Goal: Information Seeking & Learning: Learn about a topic

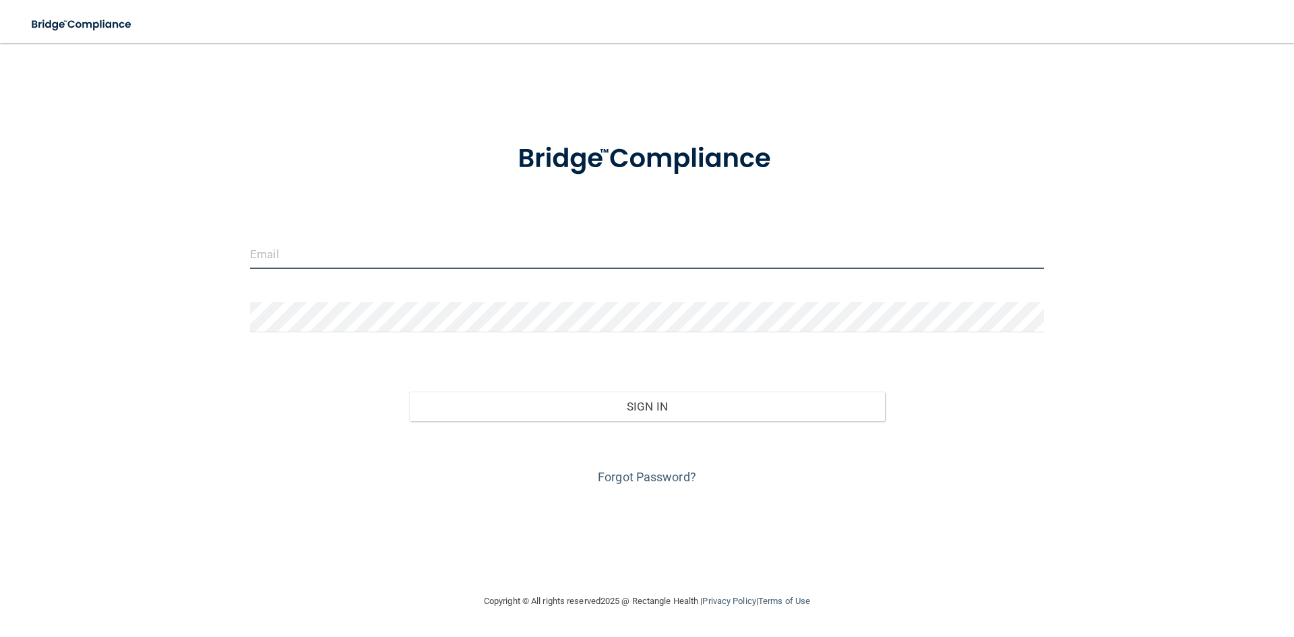
click at [440, 258] on input "email" at bounding box center [647, 254] width 794 height 30
type input "[EMAIL_ADDRESS][DOMAIN_NAME]"
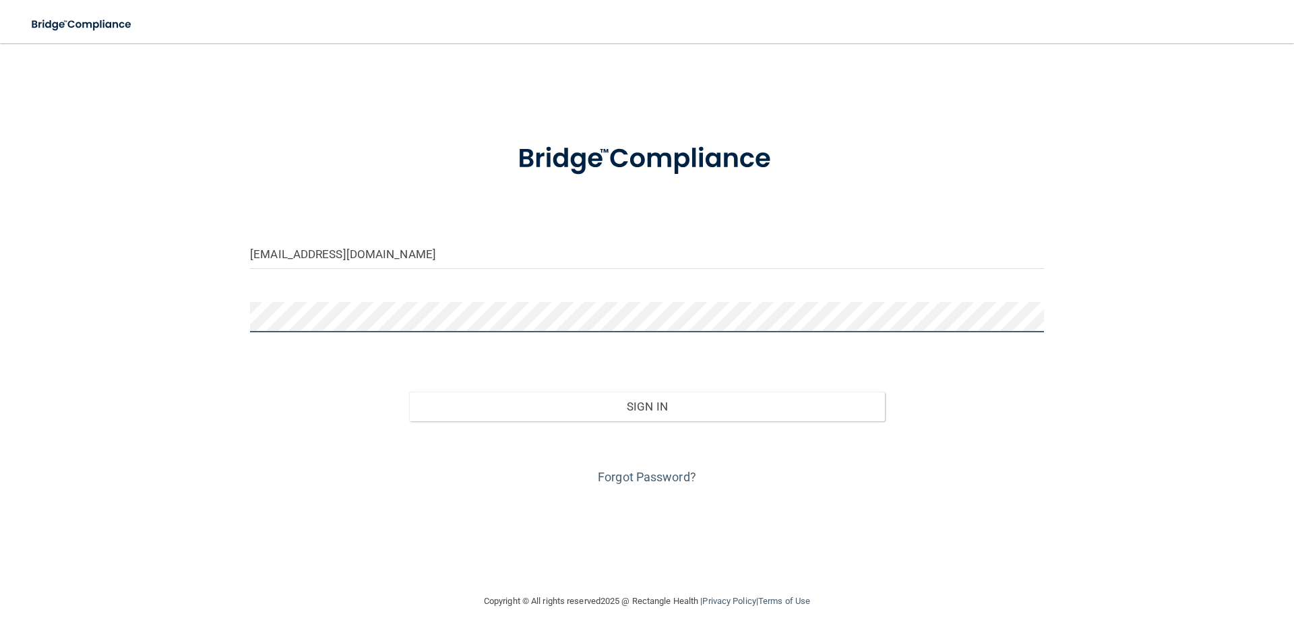
click at [182, 355] on div "ayannalarmond16@gmail.com Invalid email/password. You don't have permission to …" at bounding box center [647, 318] width 1240 height 523
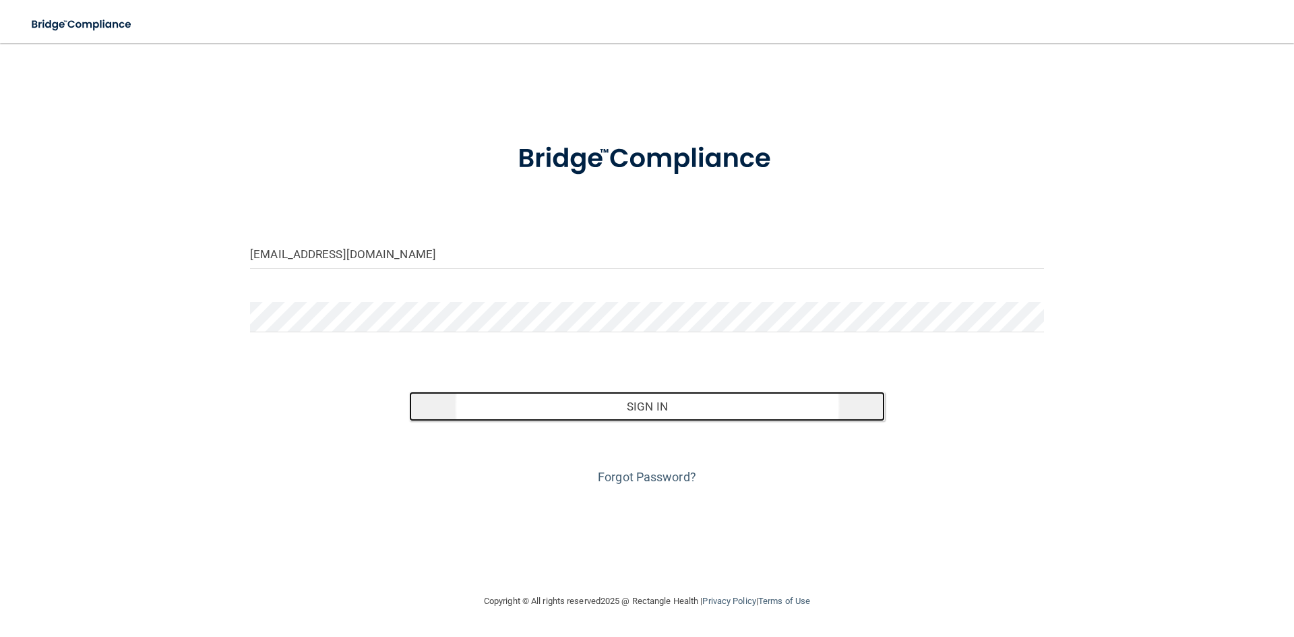
click at [610, 411] on button "Sign In" at bounding box center [647, 407] width 477 height 30
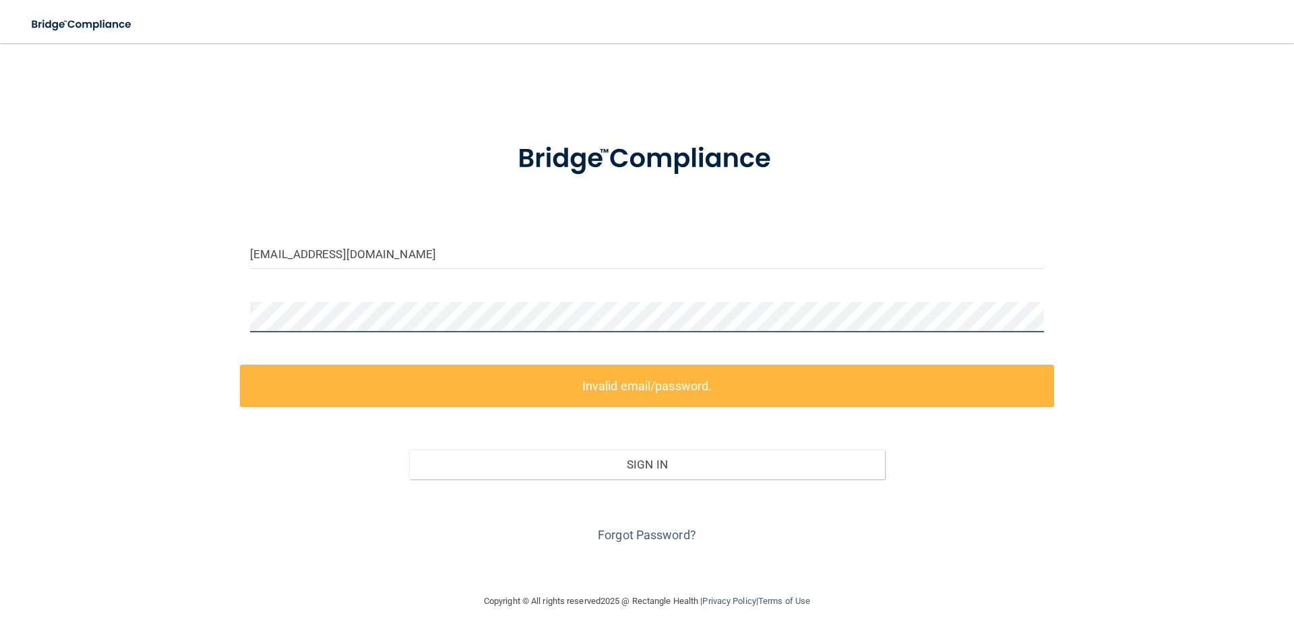
click at [185, 314] on div "ayannalarmond16@gmail.com Invalid email/password. You don't have permission to …" at bounding box center [647, 318] width 1240 height 523
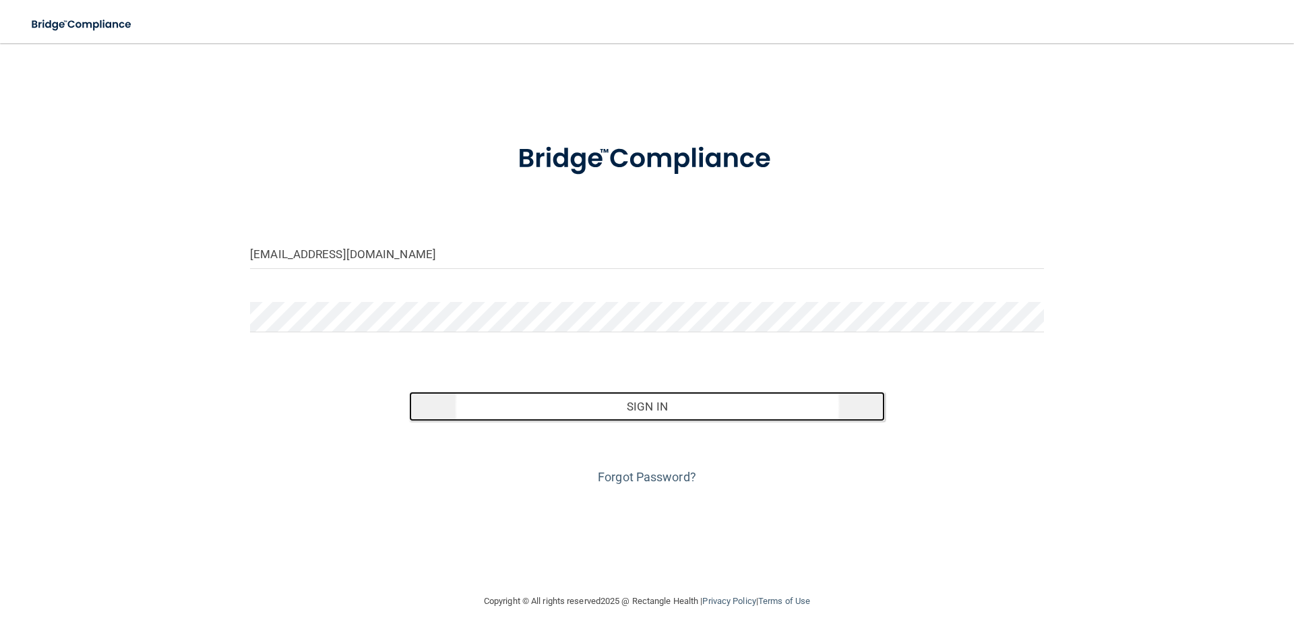
click at [569, 393] on button "Sign In" at bounding box center [647, 407] width 477 height 30
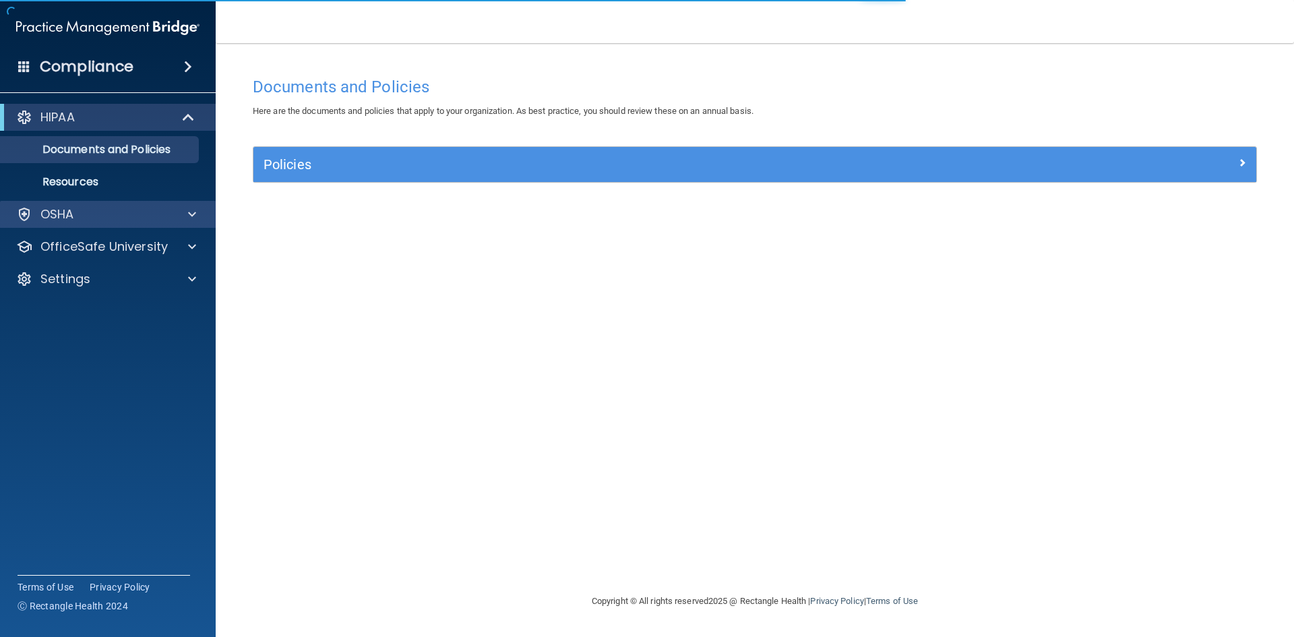
click at [131, 204] on div "OSHA" at bounding box center [108, 214] width 216 height 27
click at [186, 218] on div at bounding box center [190, 214] width 34 height 16
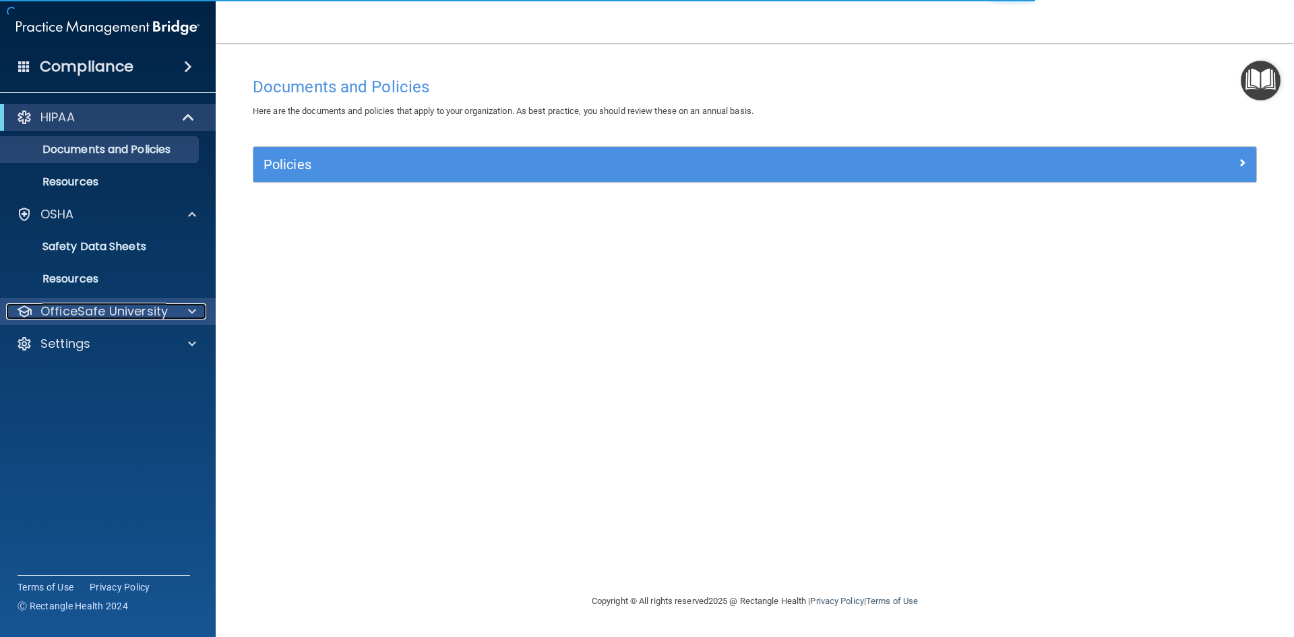
click at [175, 310] on div at bounding box center [190, 311] width 34 height 16
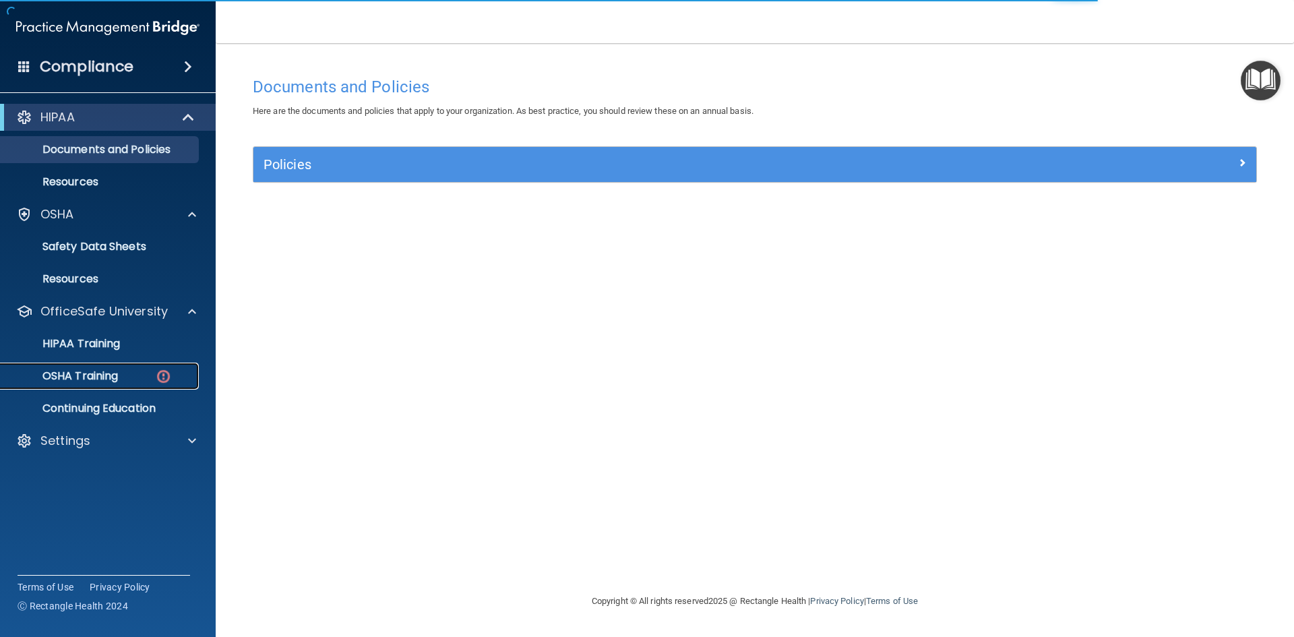
click at [122, 377] on div "OSHA Training" at bounding box center [101, 375] width 184 height 13
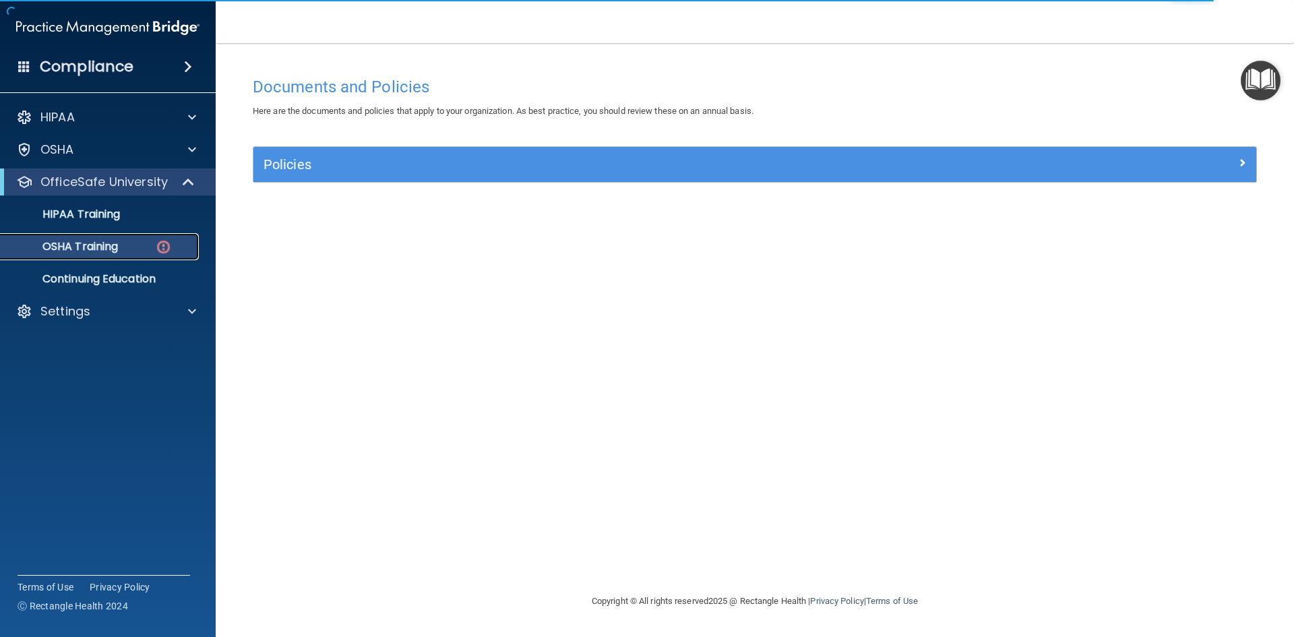
click at [165, 244] on img at bounding box center [163, 247] width 17 height 17
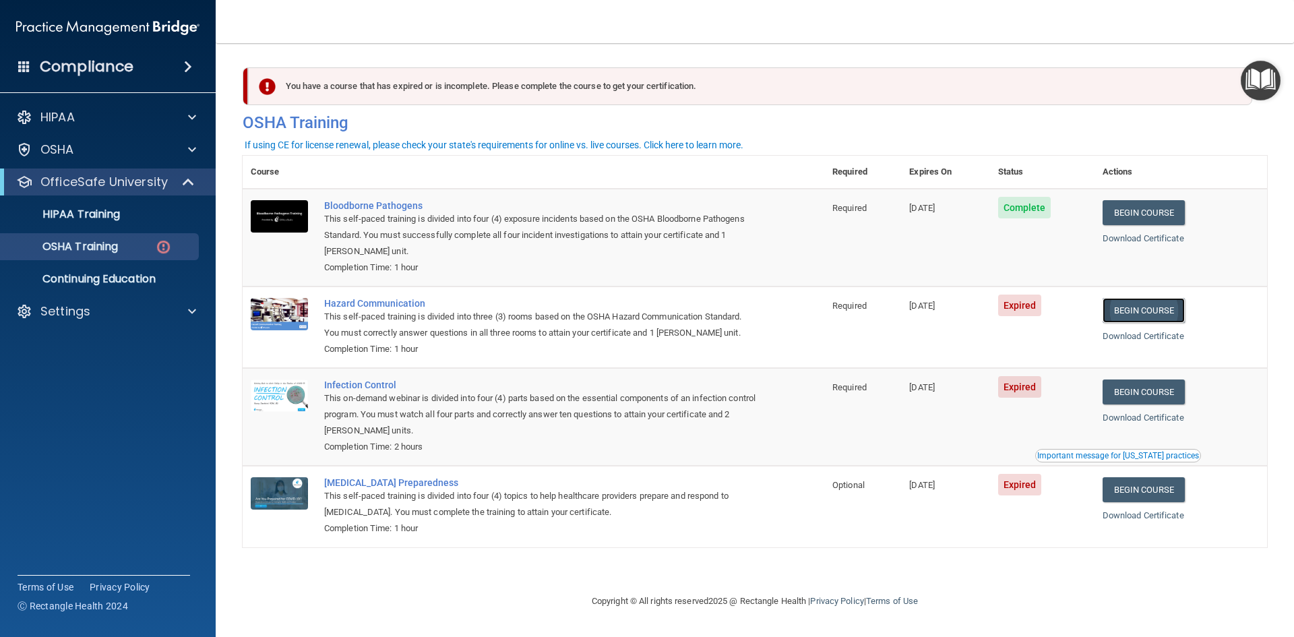
click at [1140, 305] on link "Begin Course" at bounding box center [1144, 310] width 82 height 25
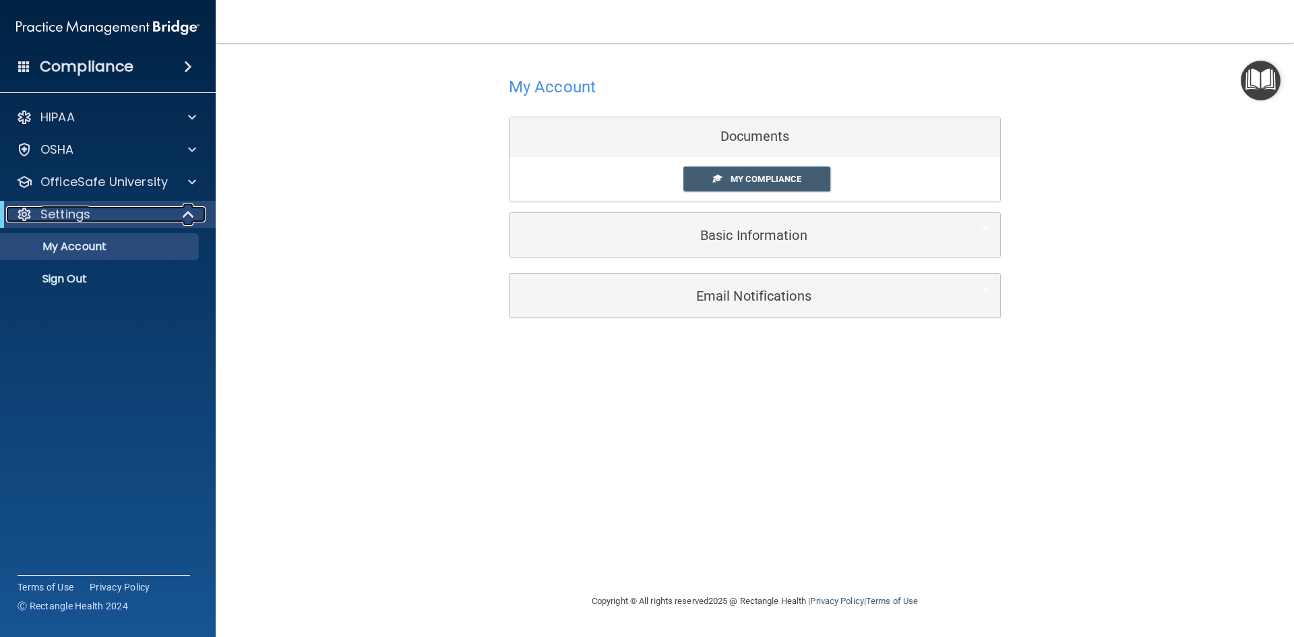
click at [173, 221] on div at bounding box center [189, 214] width 33 height 16
click at [175, 215] on div at bounding box center [189, 214] width 33 height 16
click at [148, 187] on p "OfficeSafe University" at bounding box center [103, 182] width 127 height 16
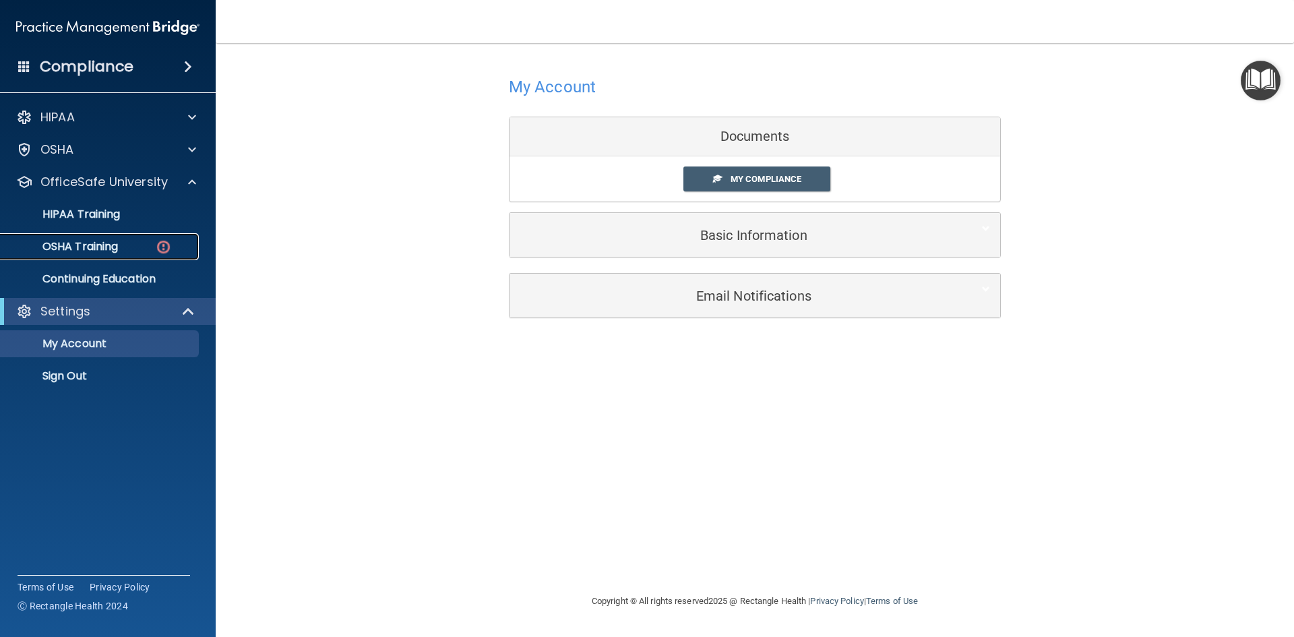
click at [155, 249] on img at bounding box center [163, 247] width 17 height 17
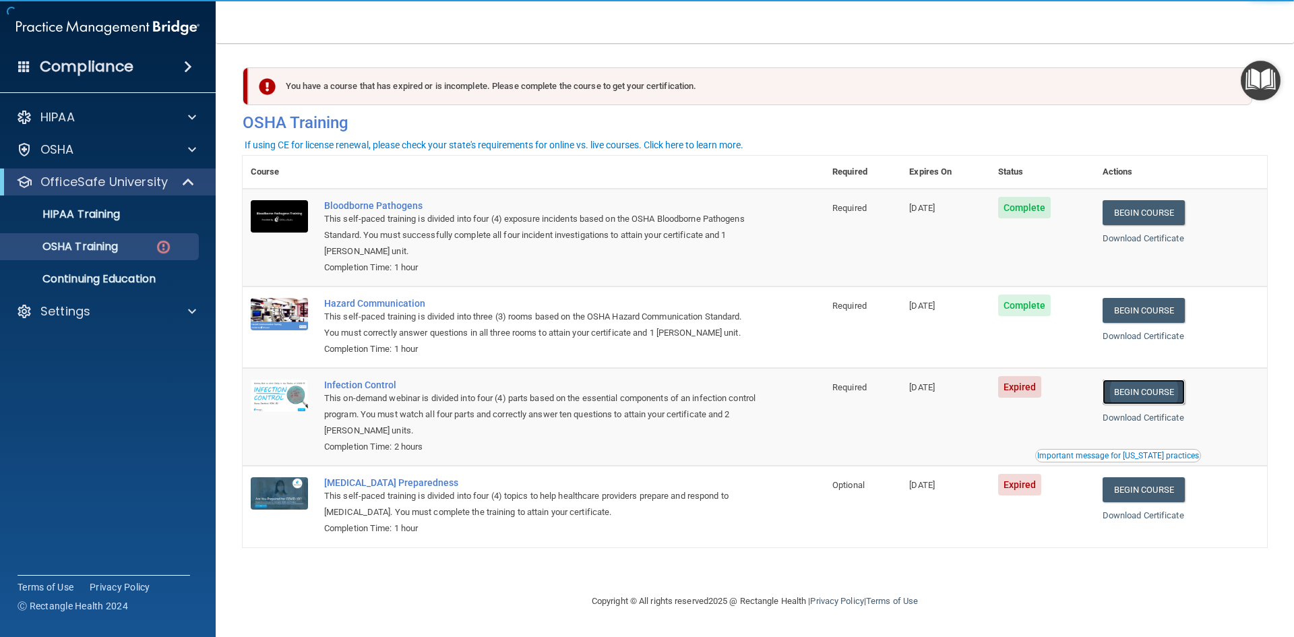
click at [1164, 400] on link "Begin Course" at bounding box center [1144, 392] width 82 height 25
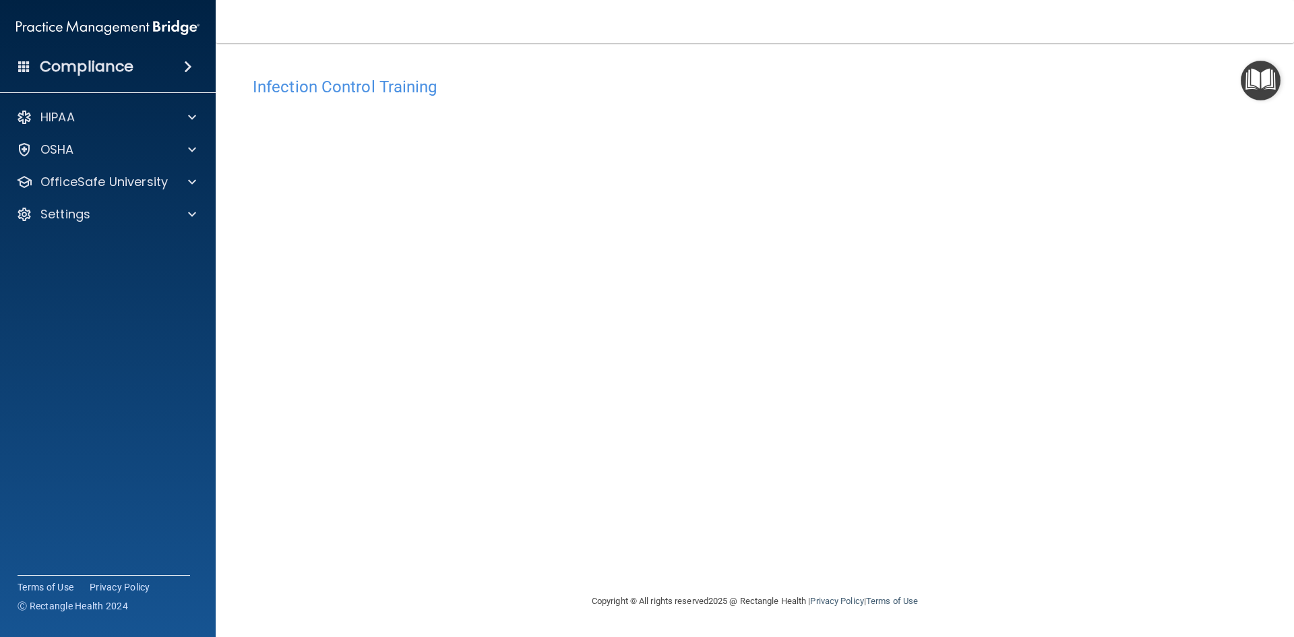
click at [873, 103] on div "Infection Control Training" at bounding box center [755, 86] width 1025 height 33
click at [1195, 55] on main "Infection Control Training This course doesn’t expire until 09/21/2025. Are you…" at bounding box center [755, 340] width 1079 height 594
click at [132, 185] on p "OfficeSafe University" at bounding box center [103, 182] width 127 height 16
click at [158, 241] on img at bounding box center [163, 247] width 17 height 17
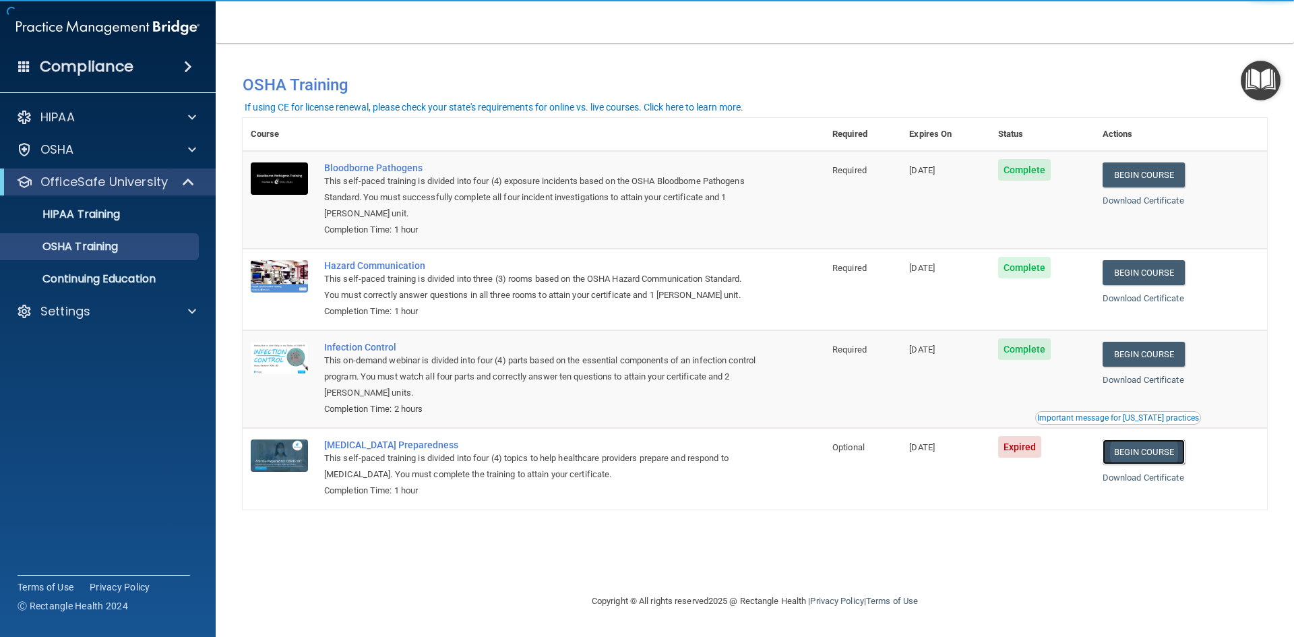
click at [1160, 452] on link "Begin Course" at bounding box center [1144, 452] width 82 height 25
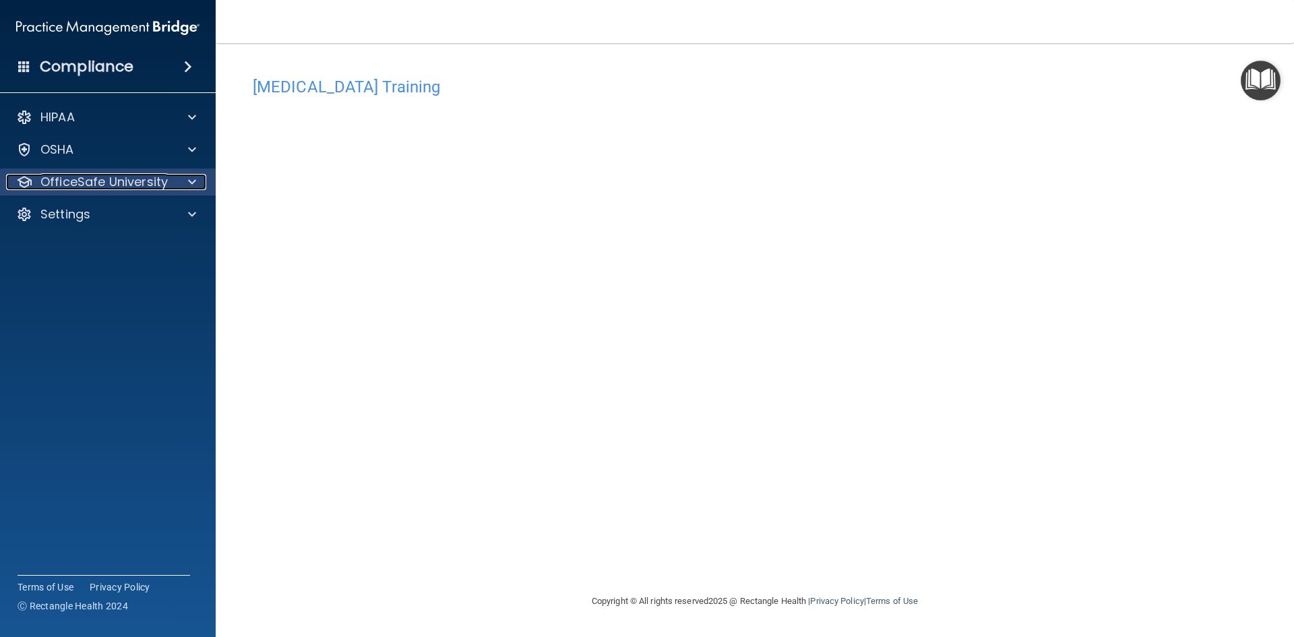
click at [155, 189] on p "OfficeSafe University" at bounding box center [103, 182] width 127 height 16
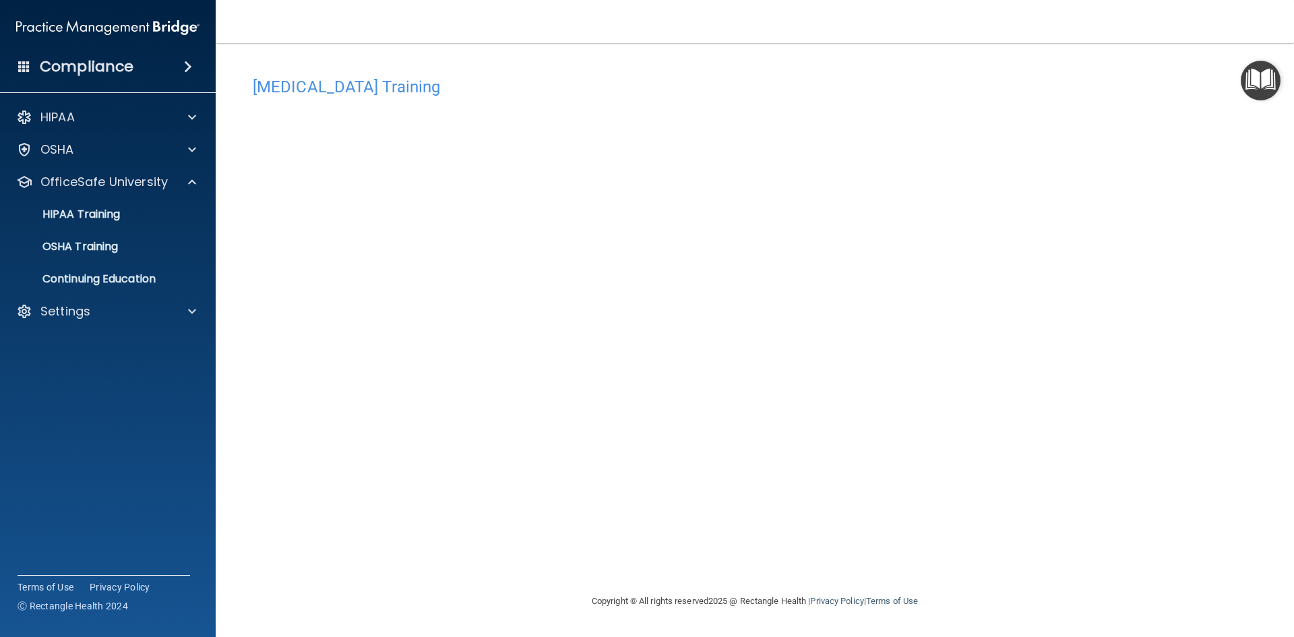
click at [72, 58] on h4 "Compliance" at bounding box center [87, 66] width 94 height 19
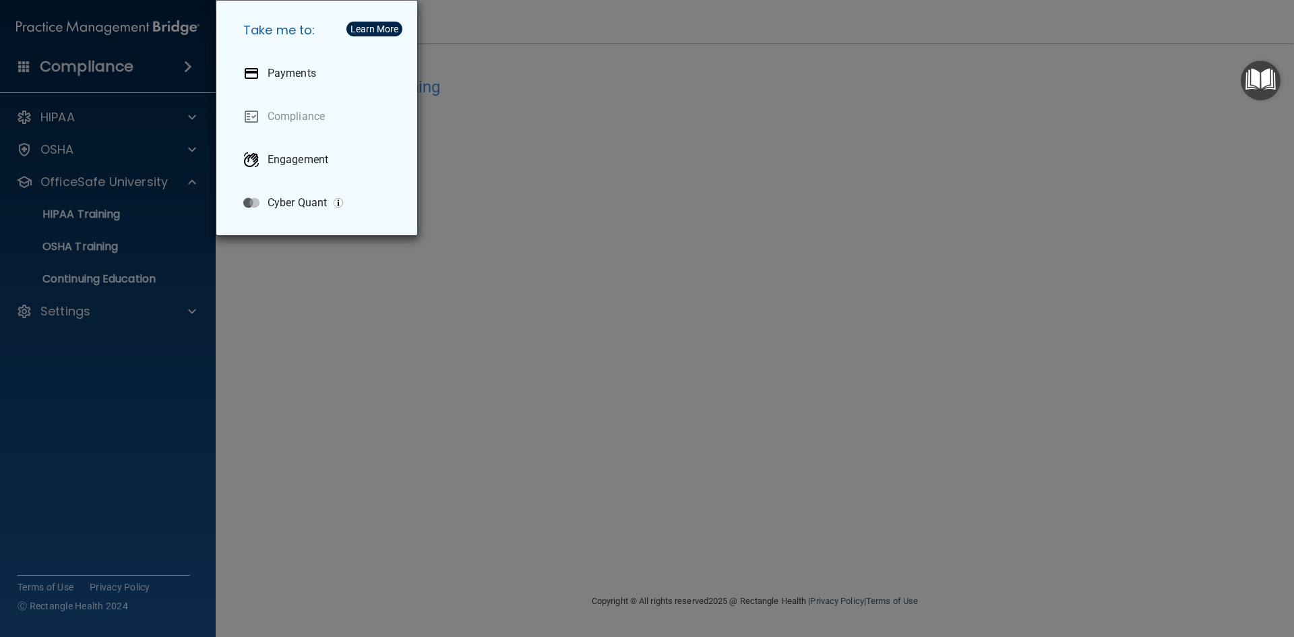
click at [588, 207] on div "Take me to: Payments Compliance Engagement Cyber Quant" at bounding box center [647, 318] width 1294 height 637
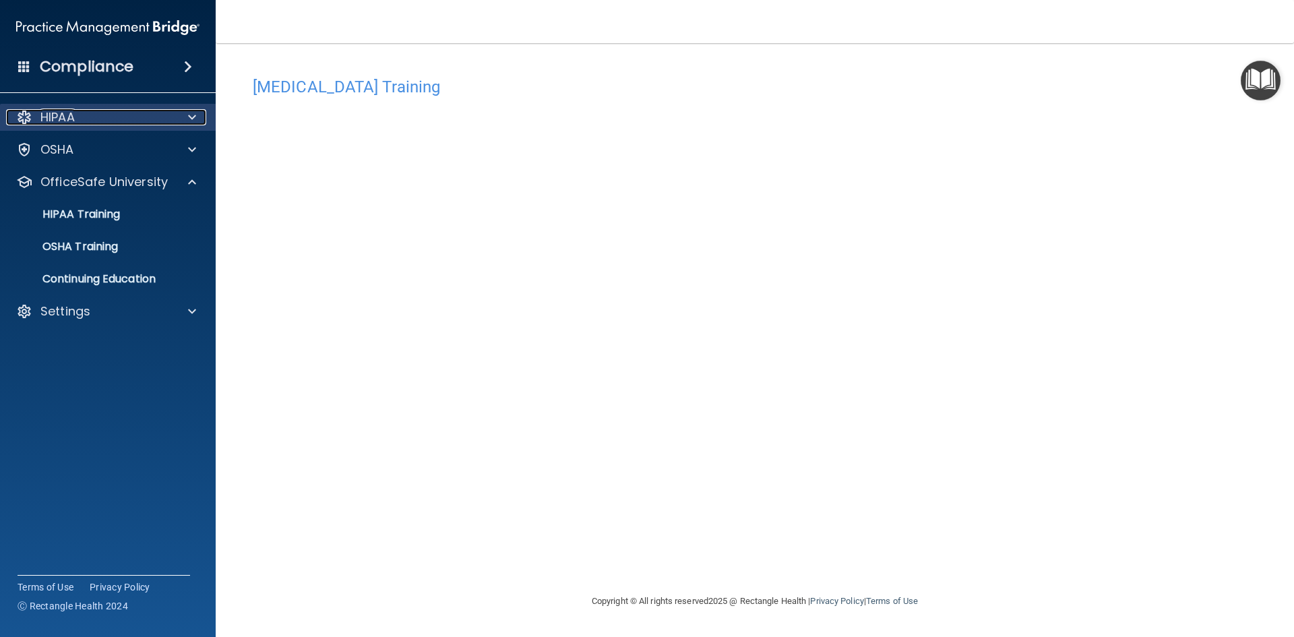
click at [178, 123] on div at bounding box center [190, 117] width 34 height 16
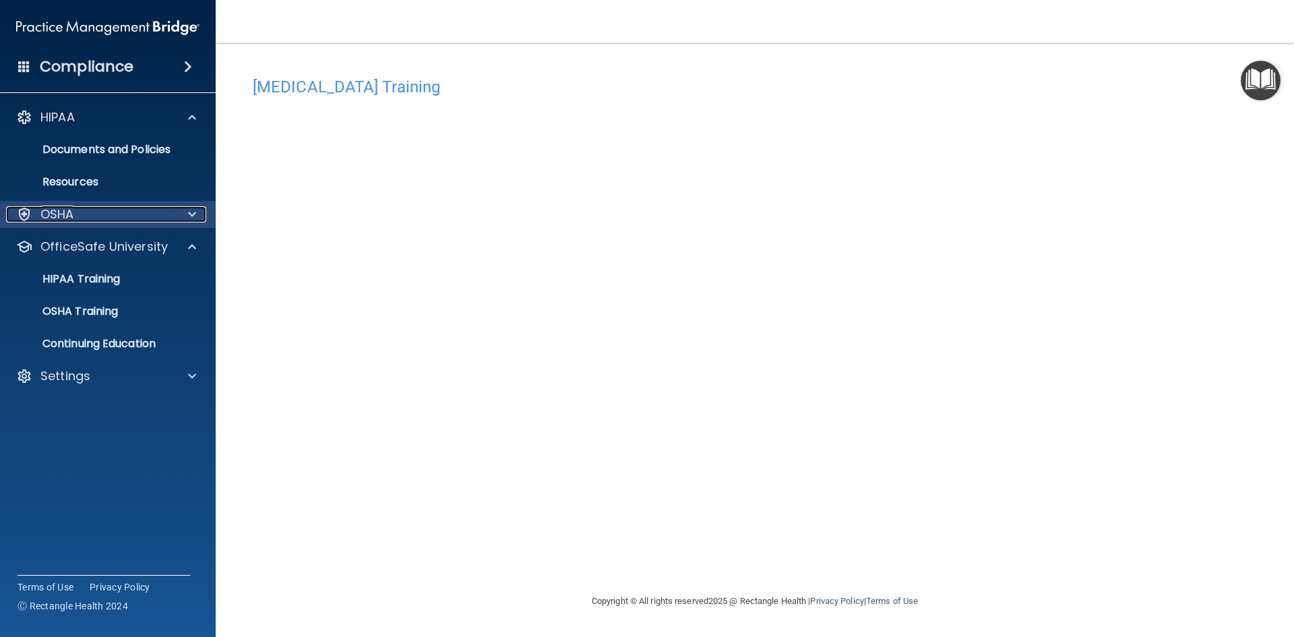
click at [88, 218] on div "OSHA" at bounding box center [89, 214] width 167 height 16
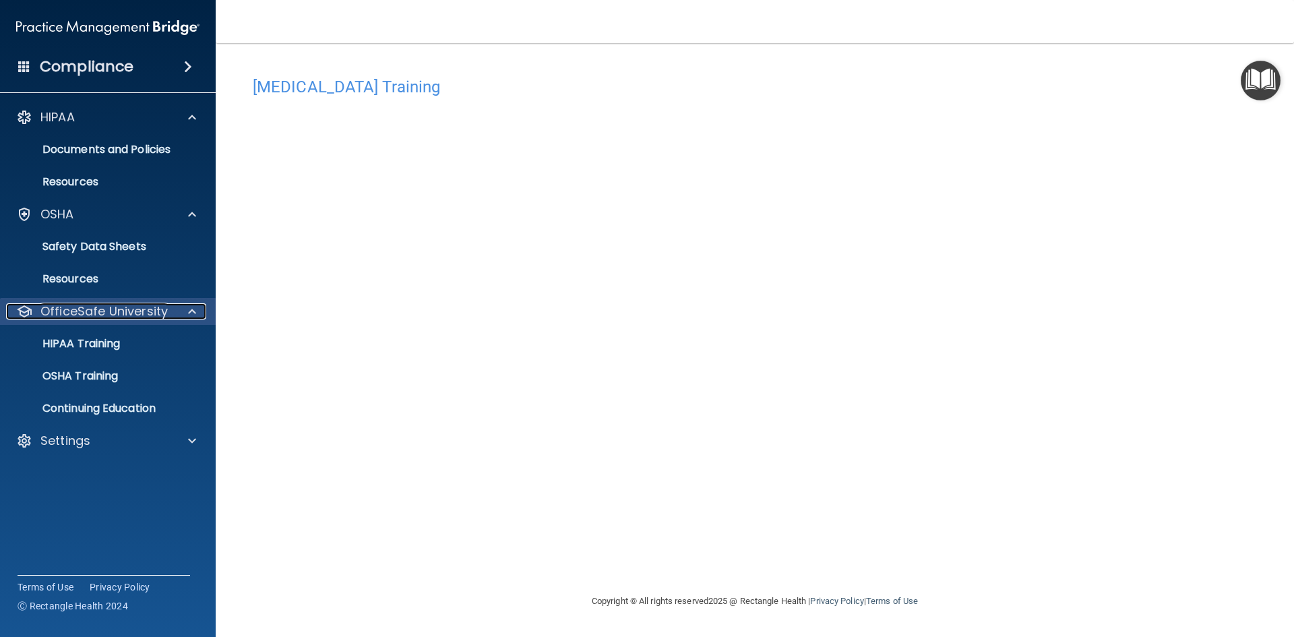
click at [94, 313] on p "OfficeSafe University" at bounding box center [103, 311] width 127 height 16
click at [97, 343] on p "HIPAA Training" at bounding box center [64, 343] width 111 height 13
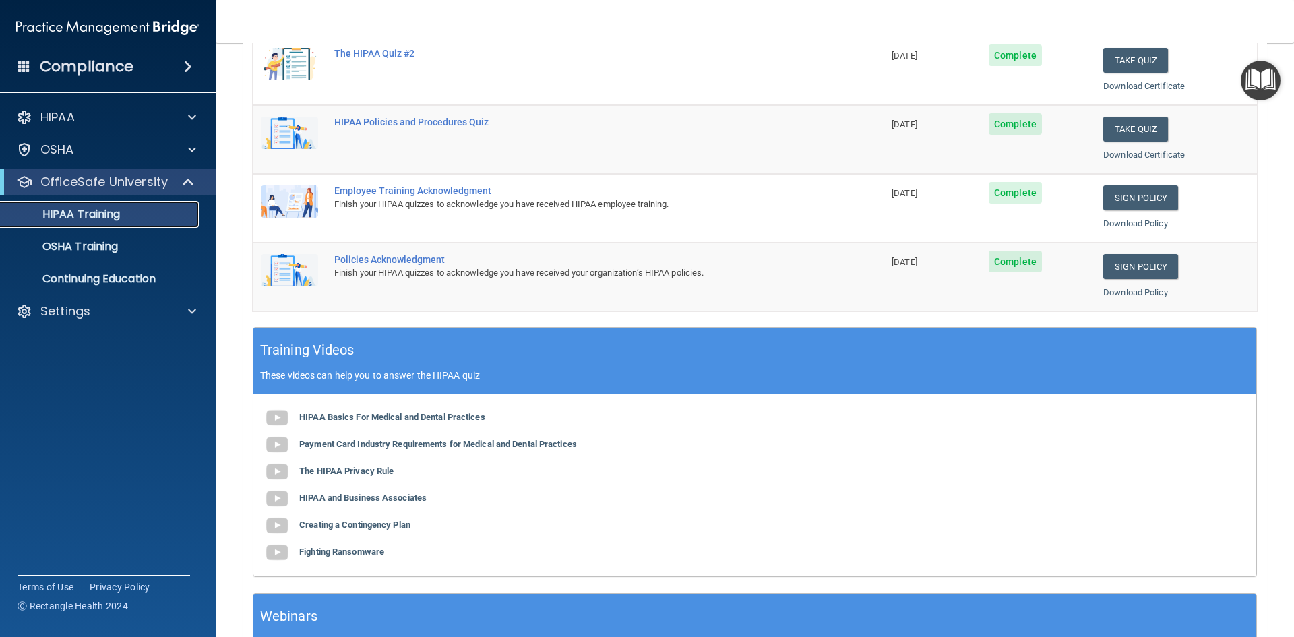
scroll to position [378, 0]
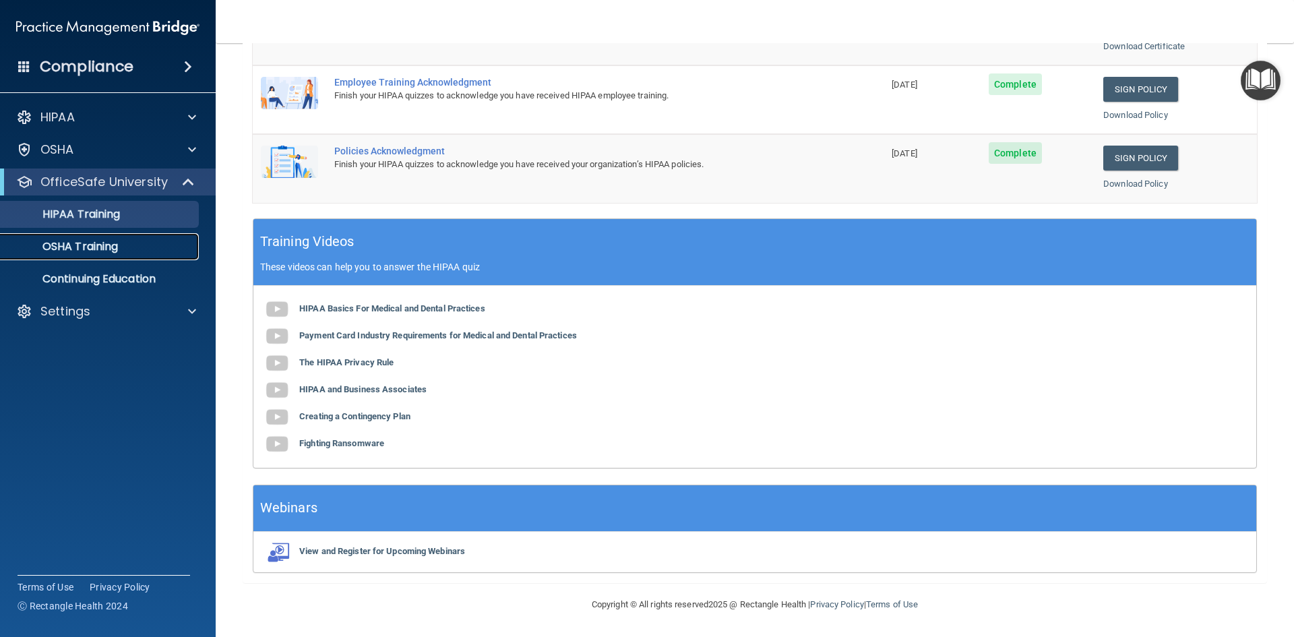
click at [82, 245] on p "OSHA Training" at bounding box center [63, 246] width 109 height 13
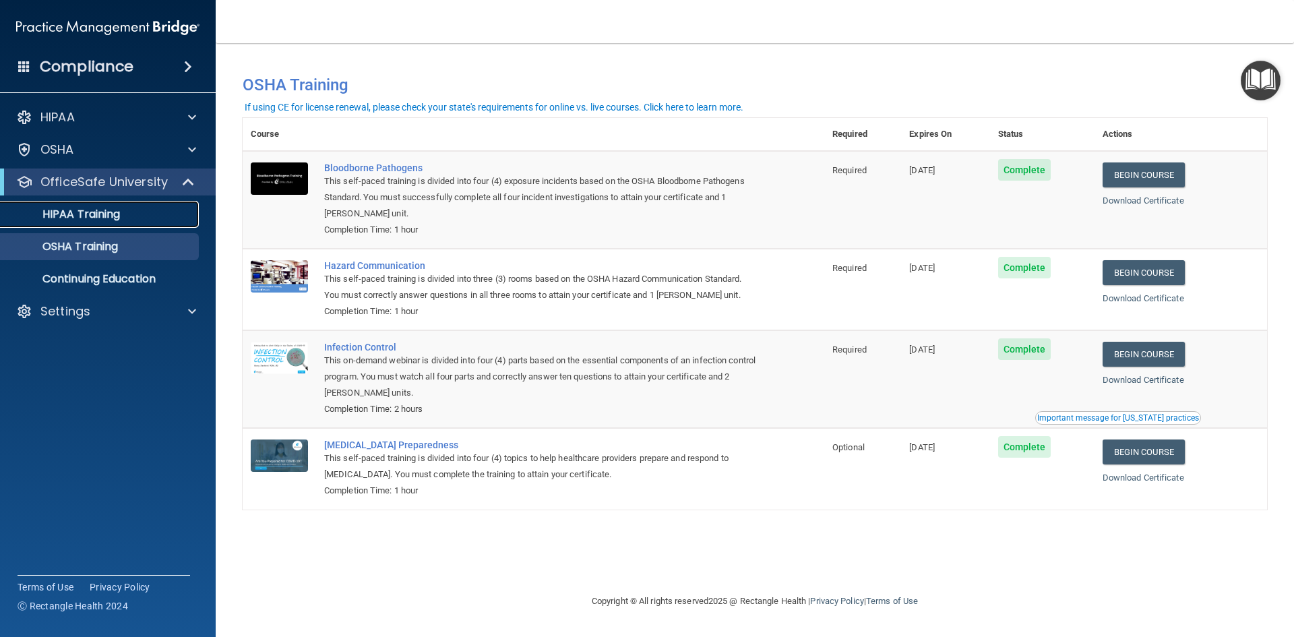
click at [102, 217] on p "HIPAA Training" at bounding box center [64, 214] width 111 height 13
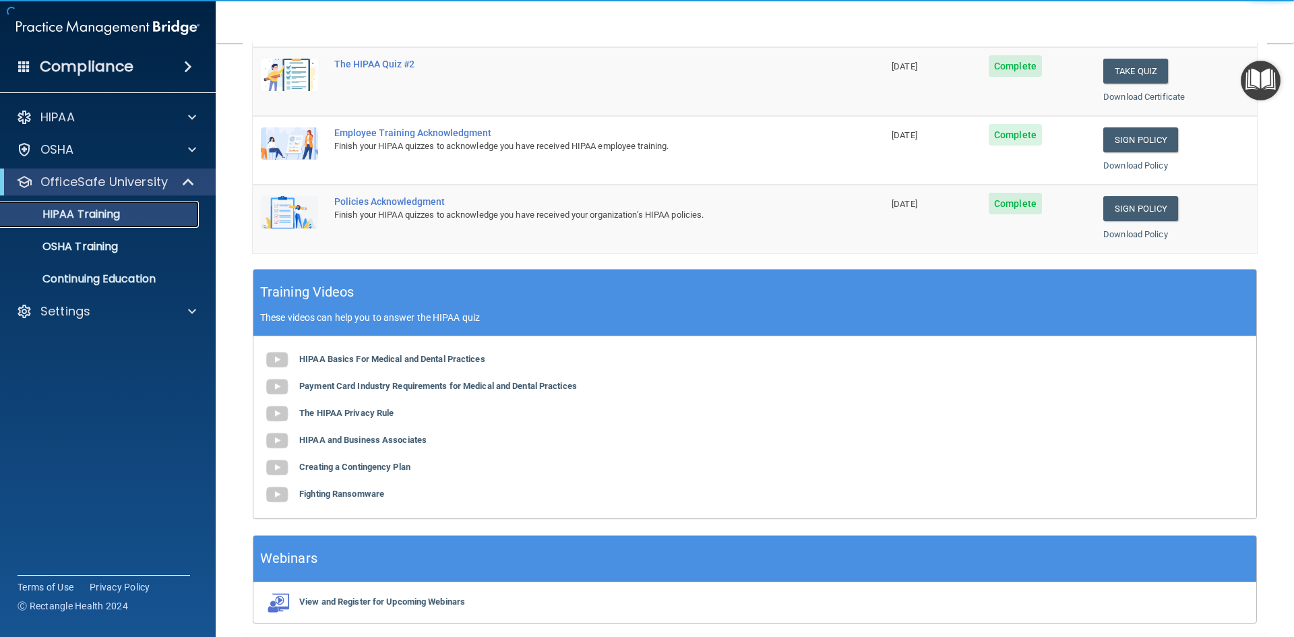
scroll to position [378, 0]
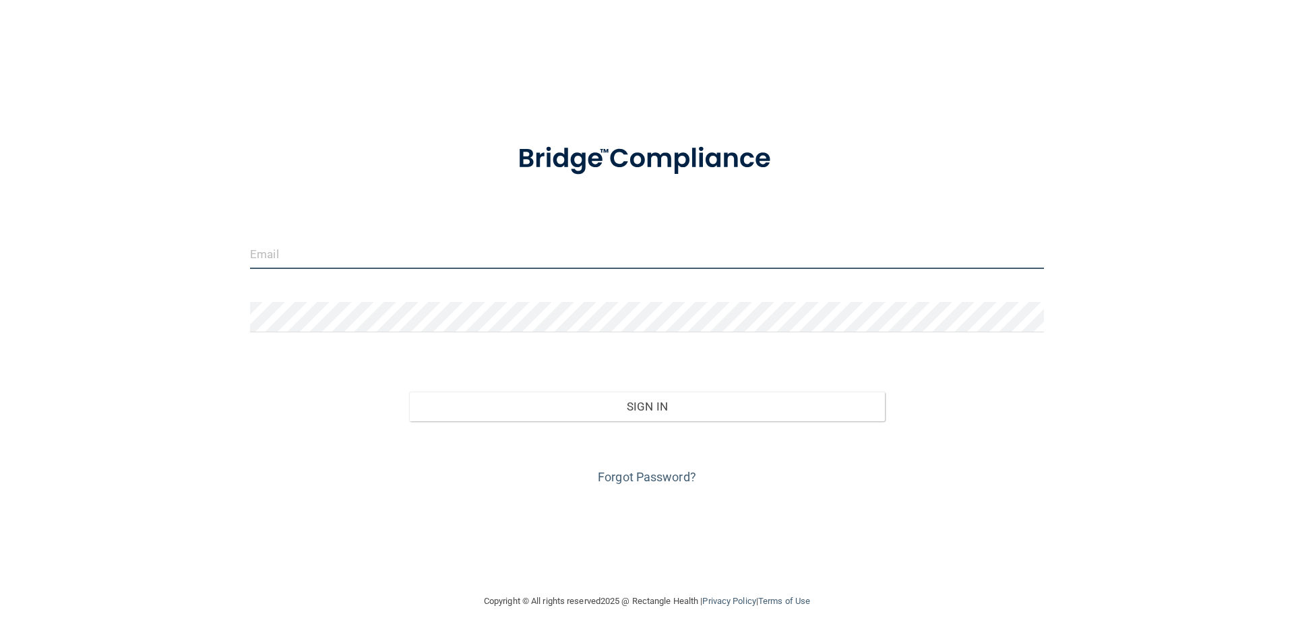
click at [326, 269] on input "email" at bounding box center [647, 254] width 794 height 30
type input "[EMAIL_ADDRESS][DOMAIN_NAME]"
click at [774, 432] on div "Forgot Password?" at bounding box center [647, 454] width 814 height 67
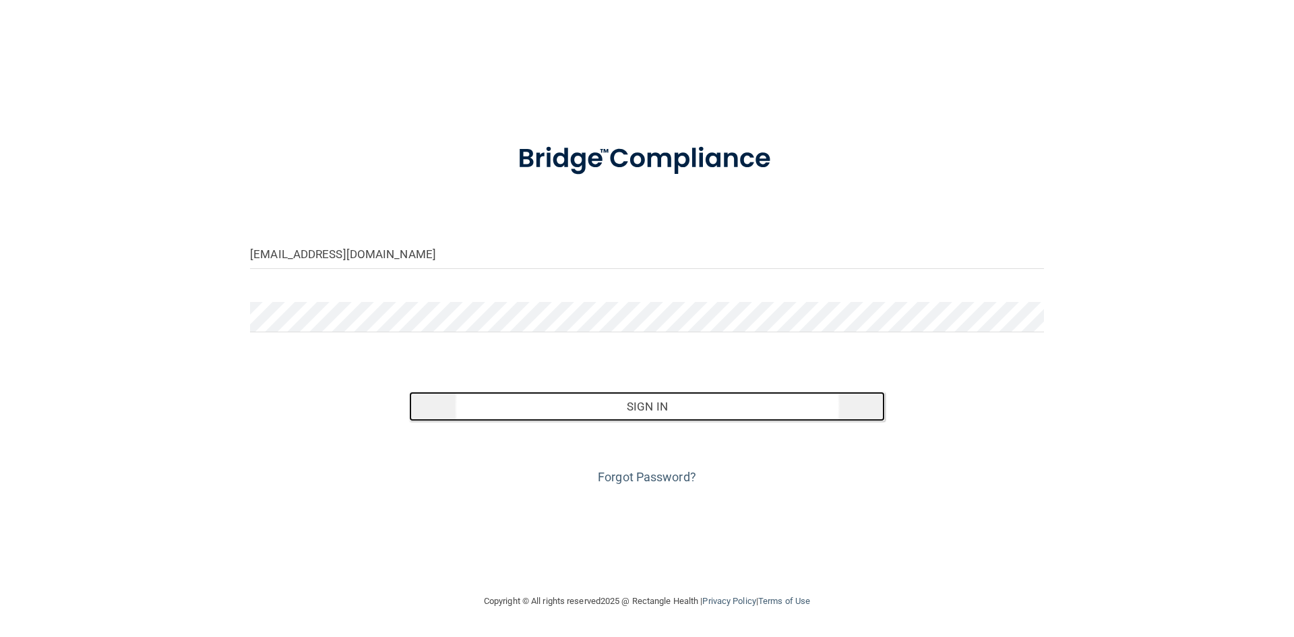
click at [777, 416] on button "Sign In" at bounding box center [647, 407] width 477 height 30
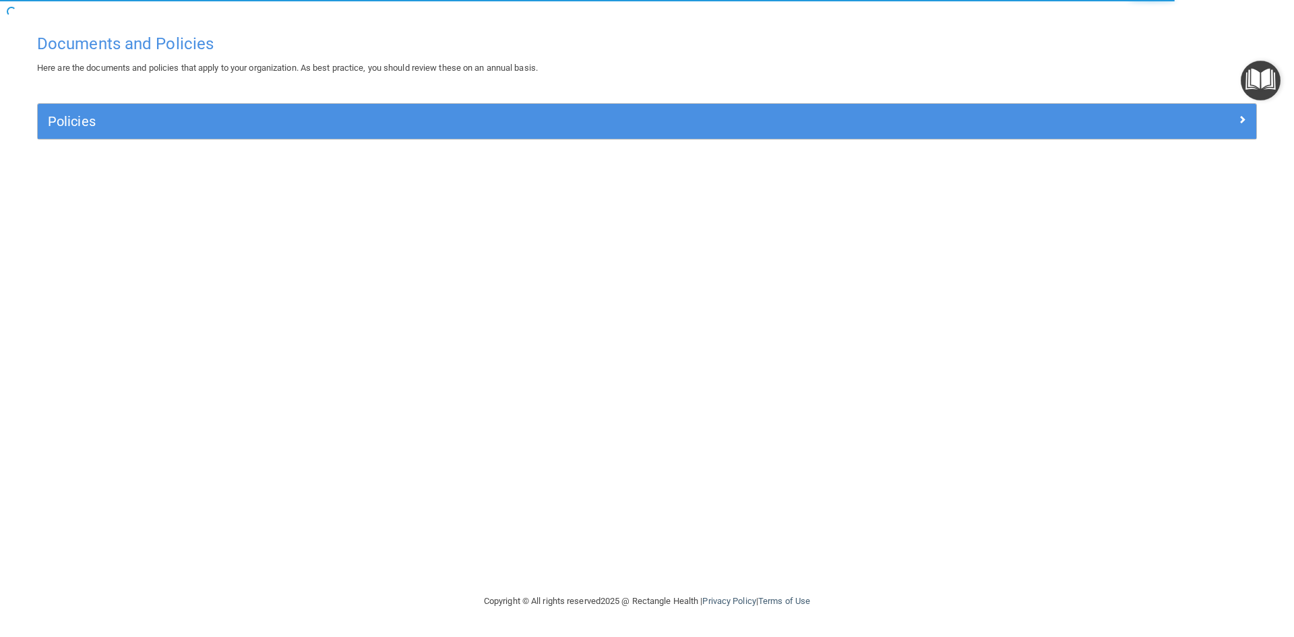
click at [80, 46] on h4 "Documents and Policies" at bounding box center [647, 44] width 1220 height 18
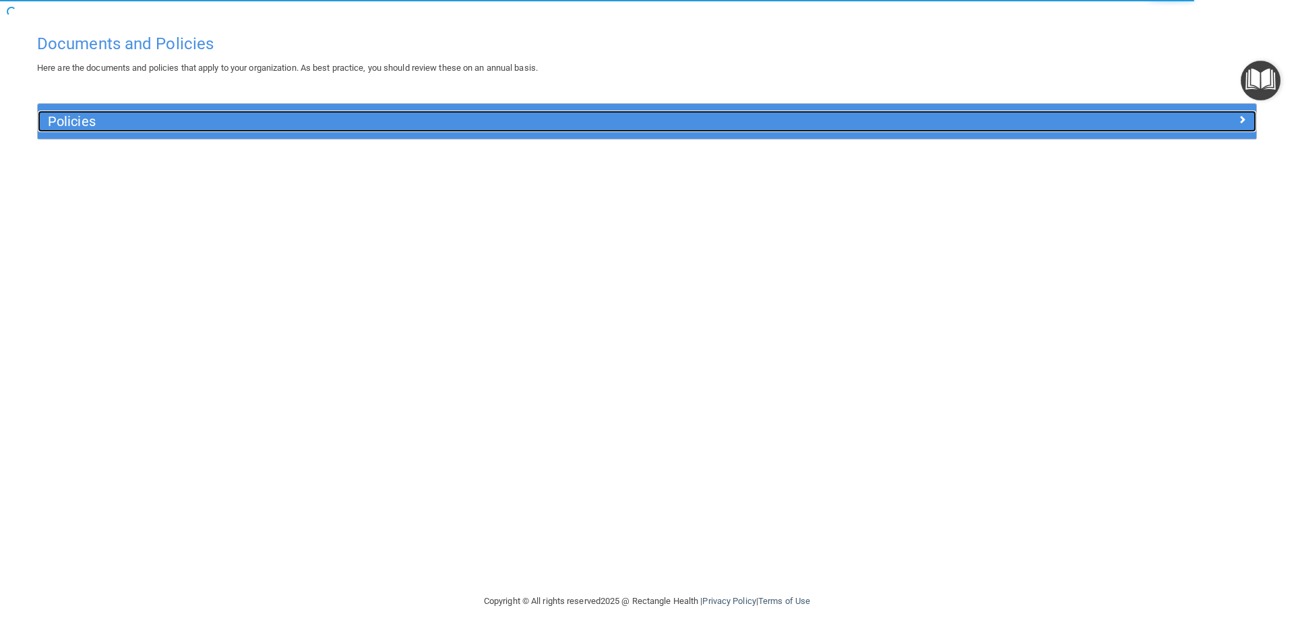
click at [142, 121] on h5 "Policies" at bounding box center [495, 121] width 894 height 15
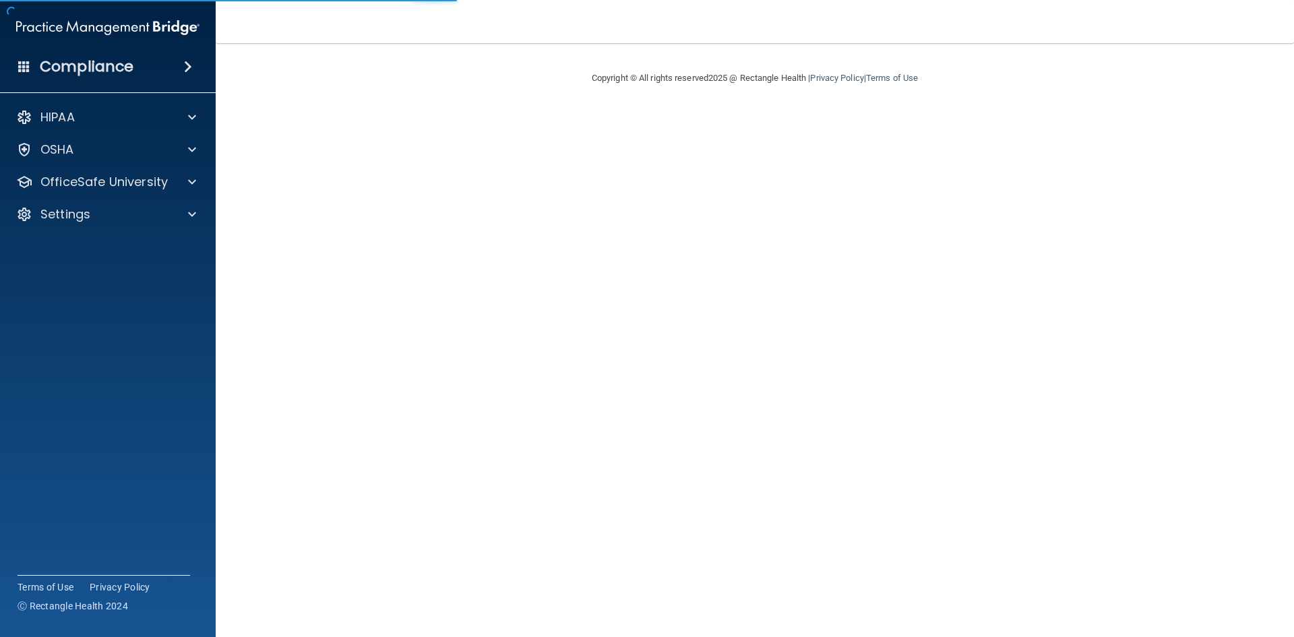
click at [92, 164] on div "HIPAA Documents and Policies Report an Incident Business Associates Emergency P…" at bounding box center [108, 168] width 216 height 140
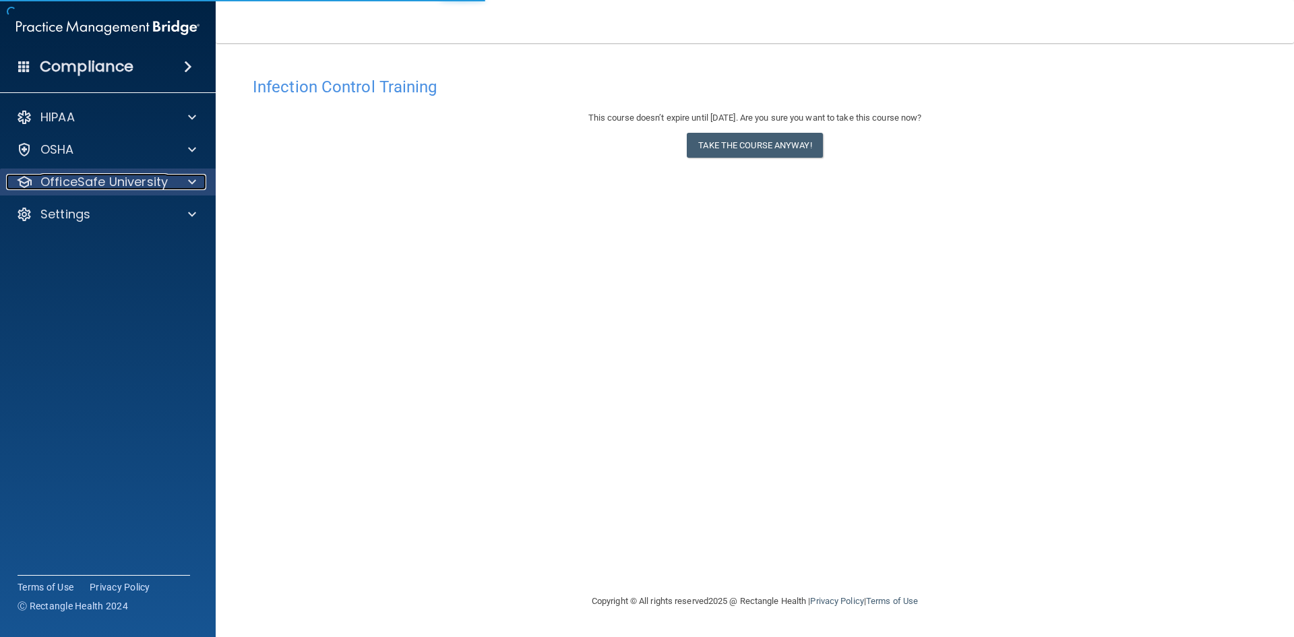
click at [102, 188] on p "OfficeSafe University" at bounding box center [103, 182] width 127 height 16
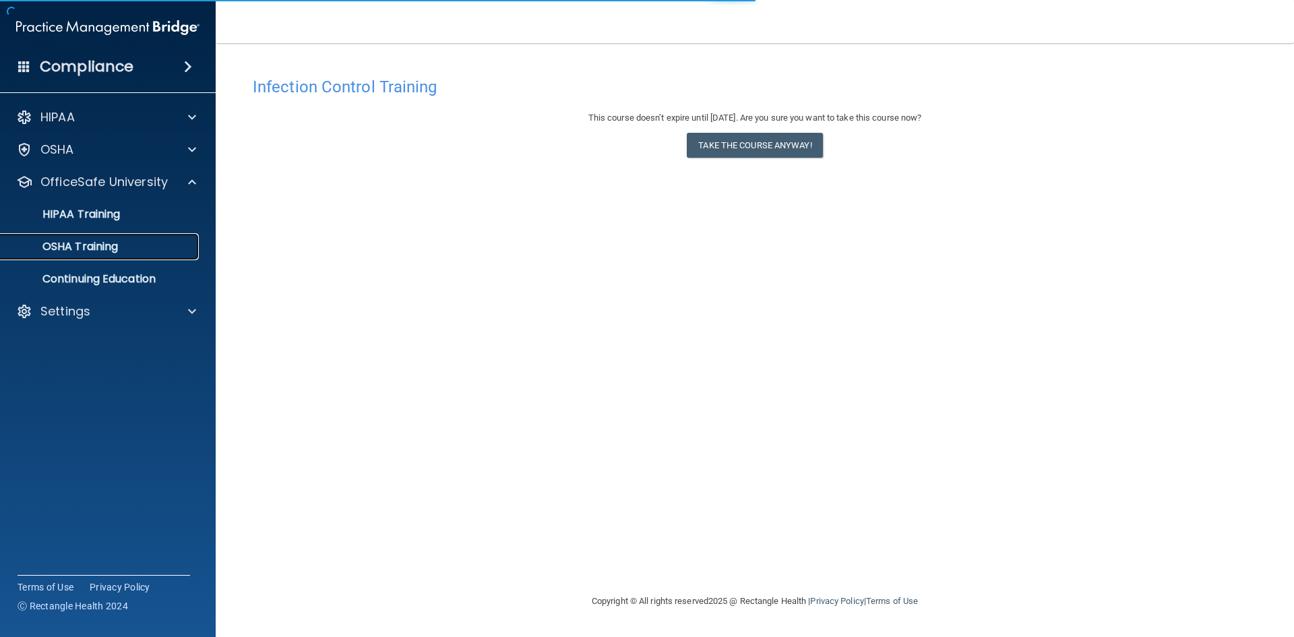
click at [111, 247] on p "OSHA Training" at bounding box center [63, 246] width 109 height 13
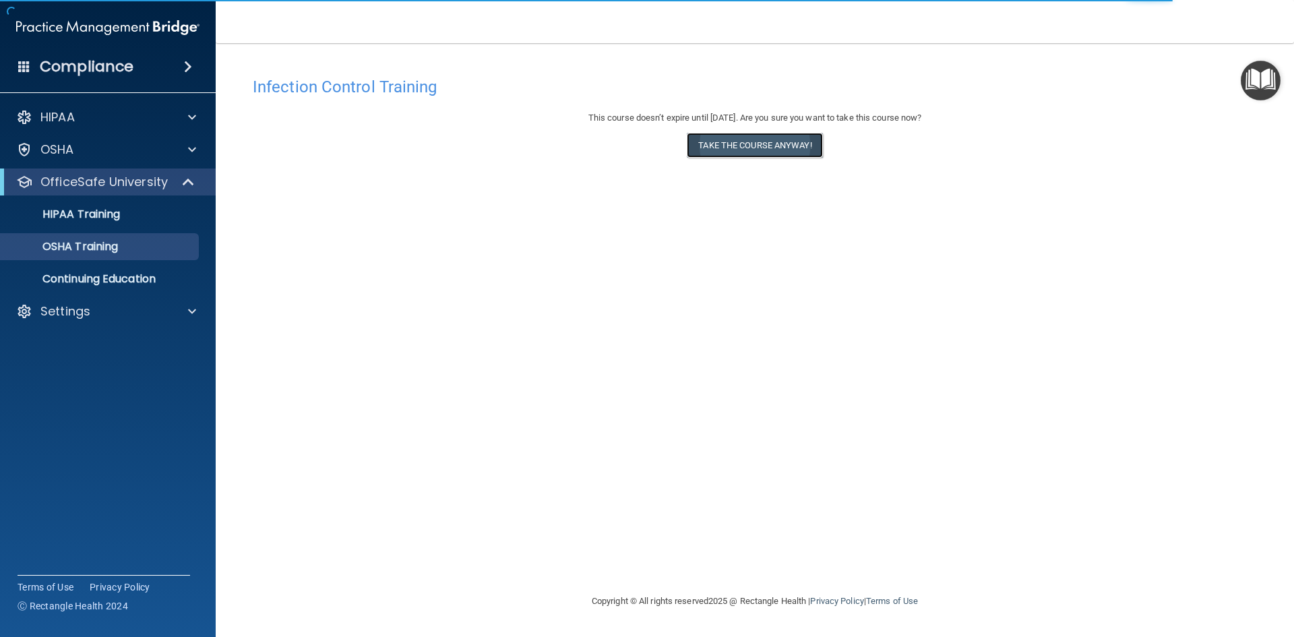
click at [754, 147] on button "Take the course anyway!" at bounding box center [755, 145] width 136 height 25
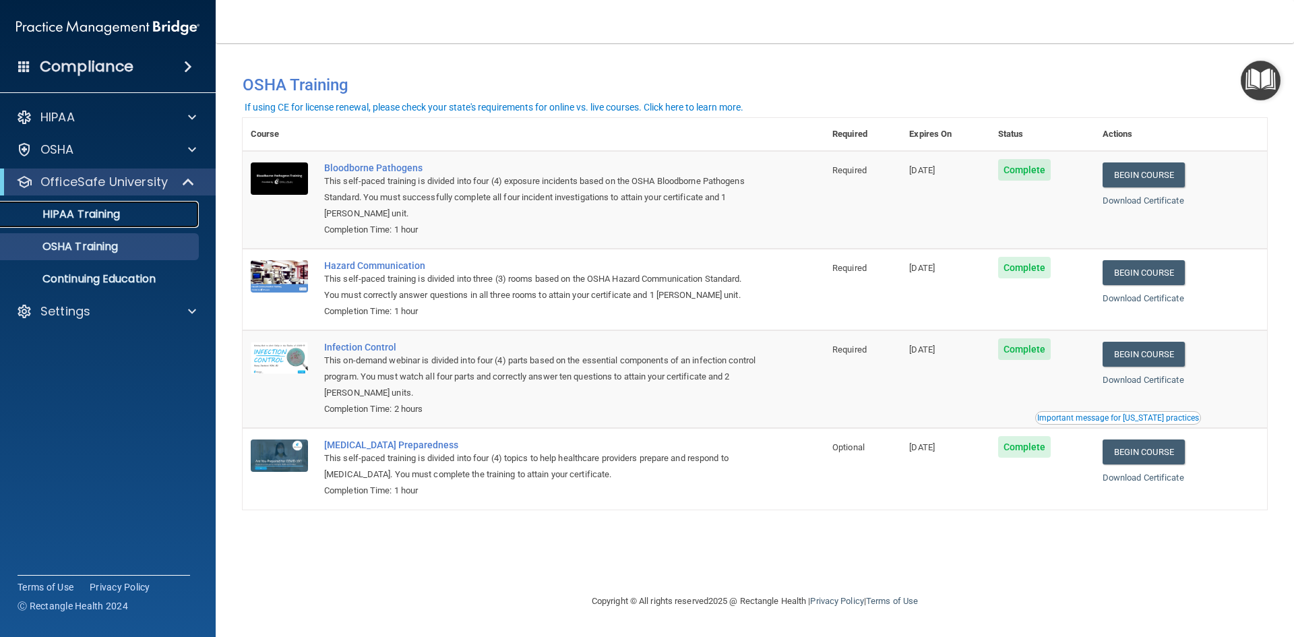
click at [88, 213] on p "HIPAA Training" at bounding box center [64, 214] width 111 height 13
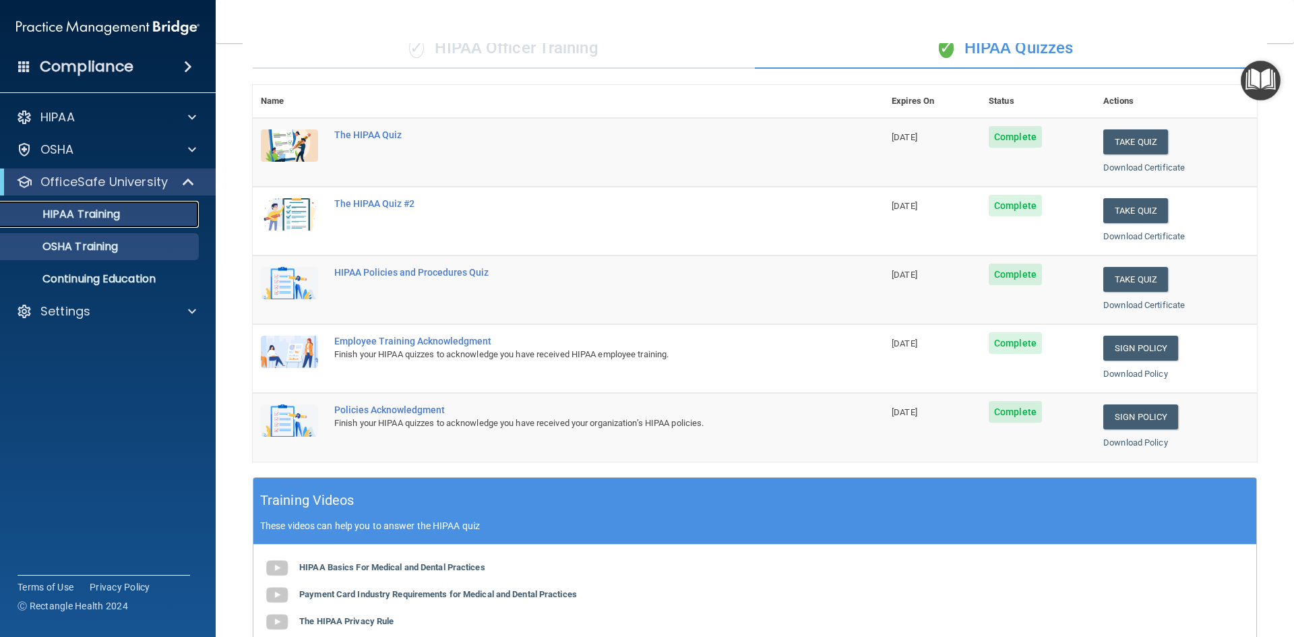
scroll to position [67, 0]
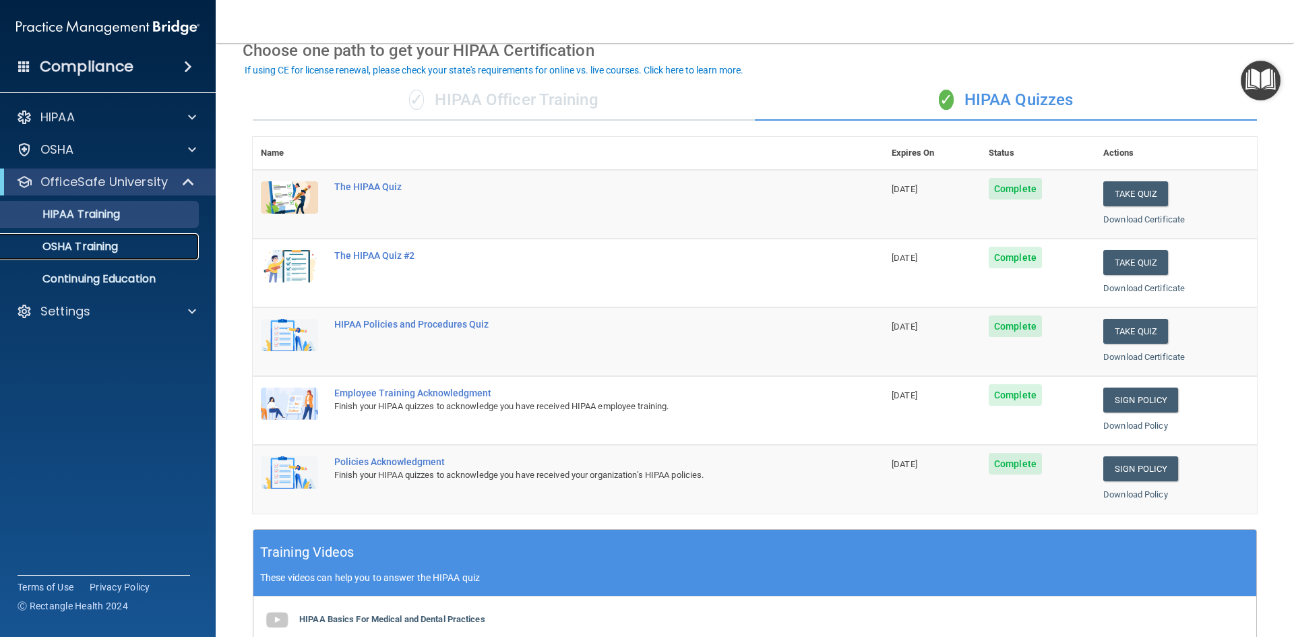
click at [114, 240] on p "OSHA Training" at bounding box center [63, 246] width 109 height 13
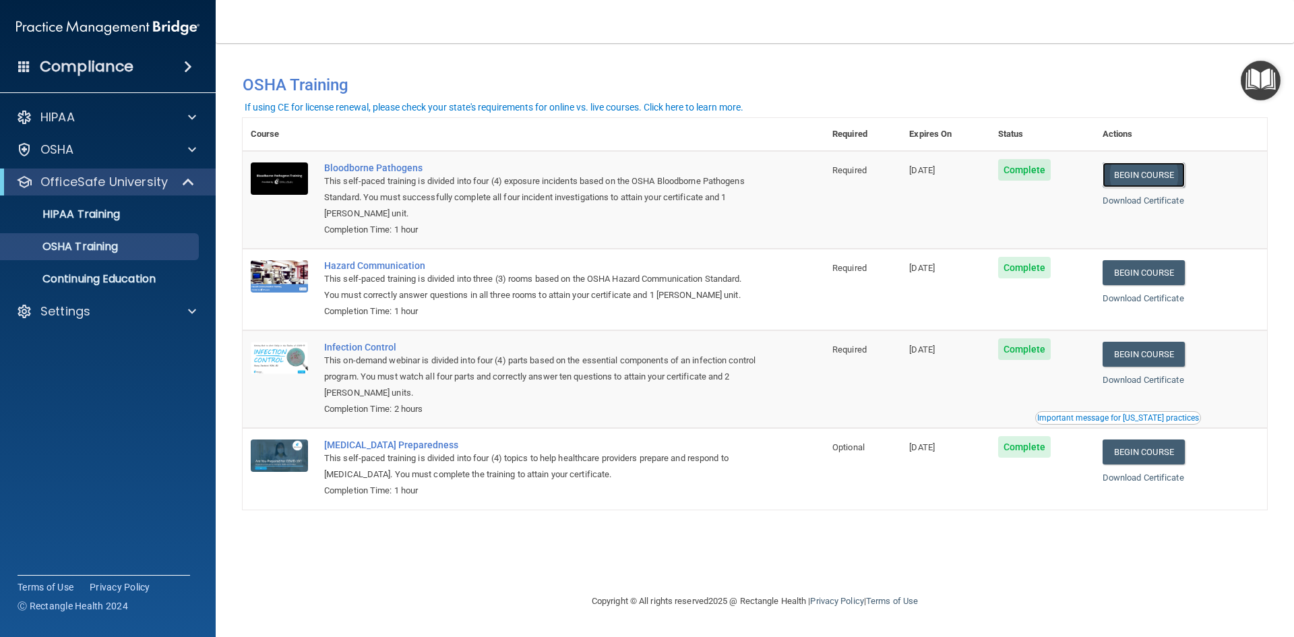
click at [1145, 174] on link "Begin Course" at bounding box center [1144, 174] width 82 height 25
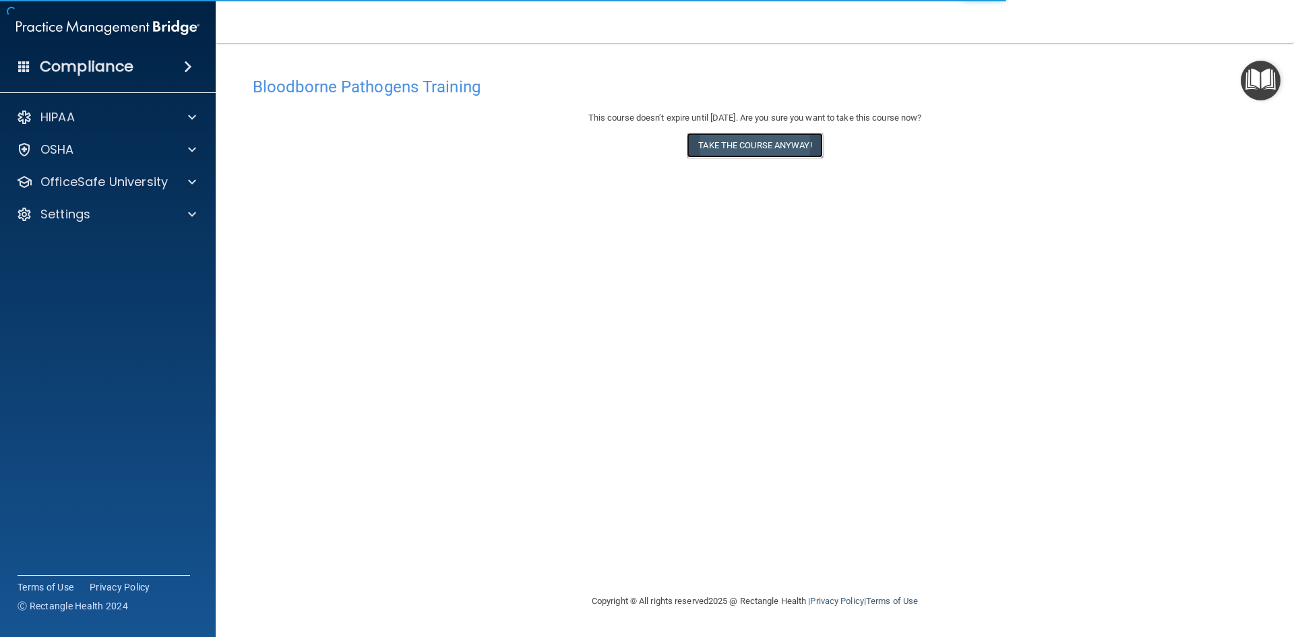
click at [753, 141] on button "Take the course anyway!" at bounding box center [755, 145] width 136 height 25
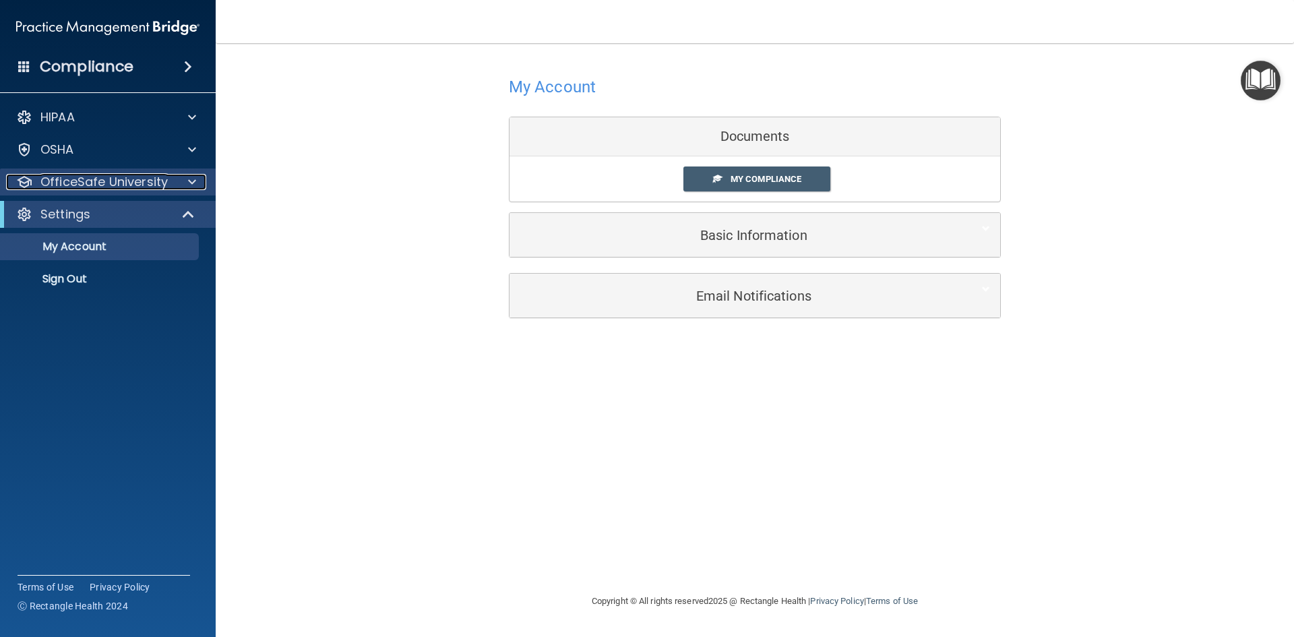
click at [121, 174] on p "OfficeSafe University" at bounding box center [103, 182] width 127 height 16
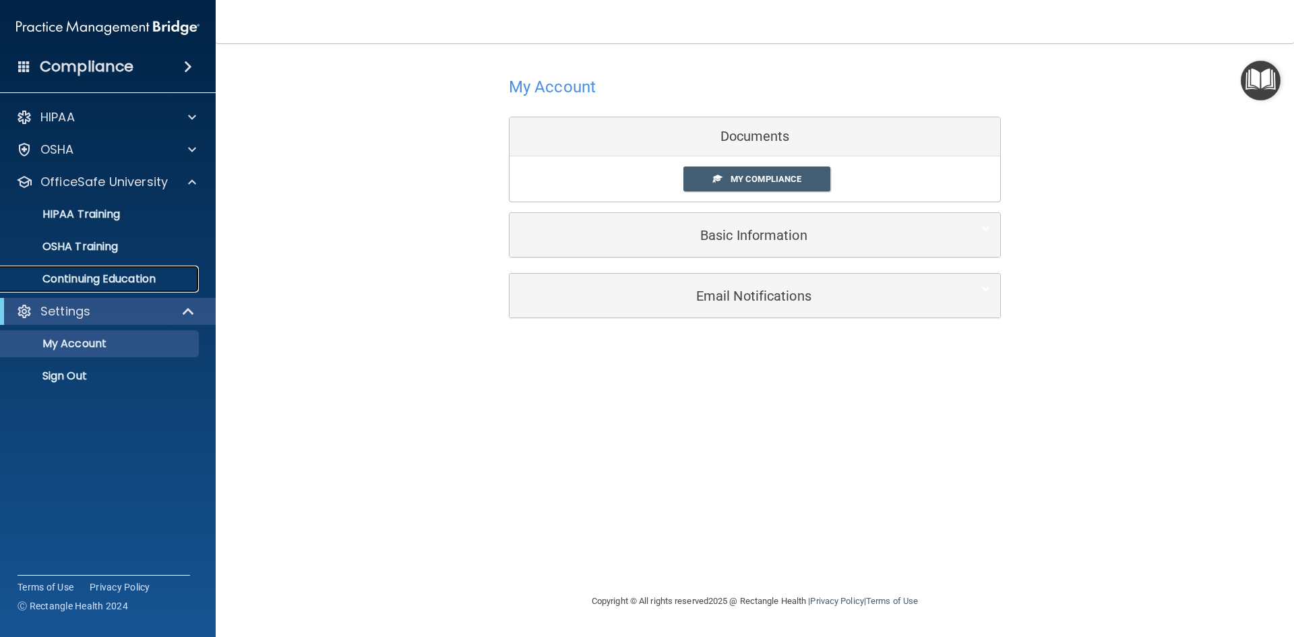
click at [119, 286] on p "Continuing Education" at bounding box center [101, 278] width 184 height 13
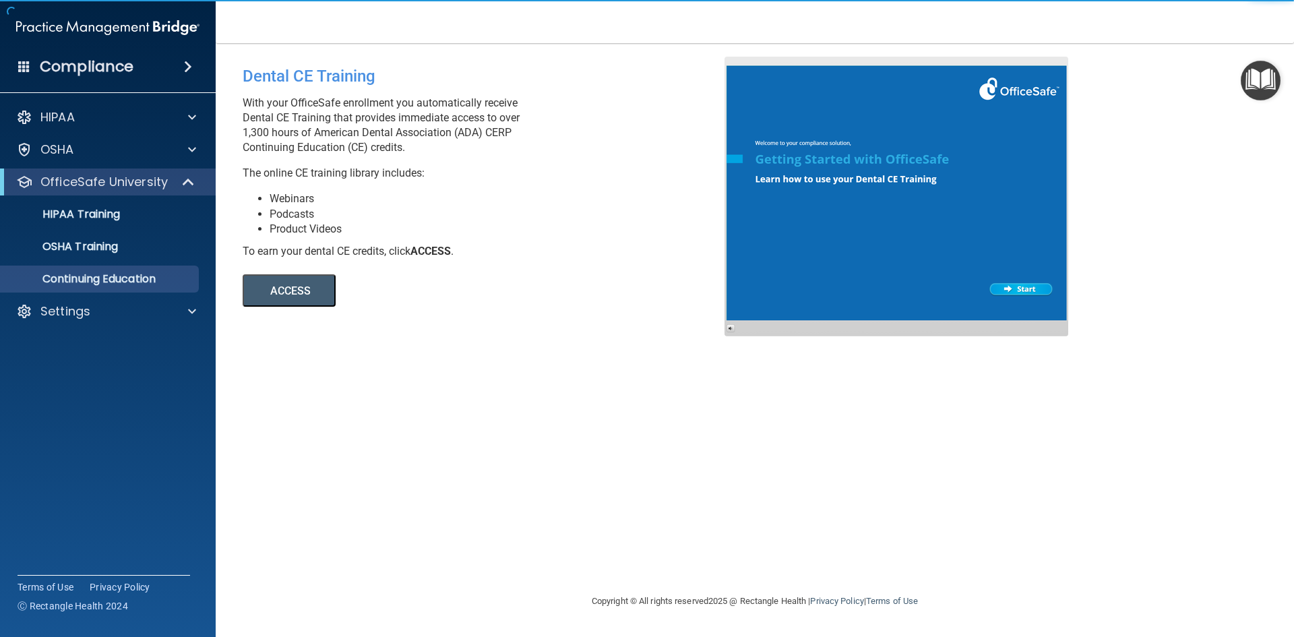
click at [278, 290] on button "ACCESS" at bounding box center [289, 290] width 93 height 32
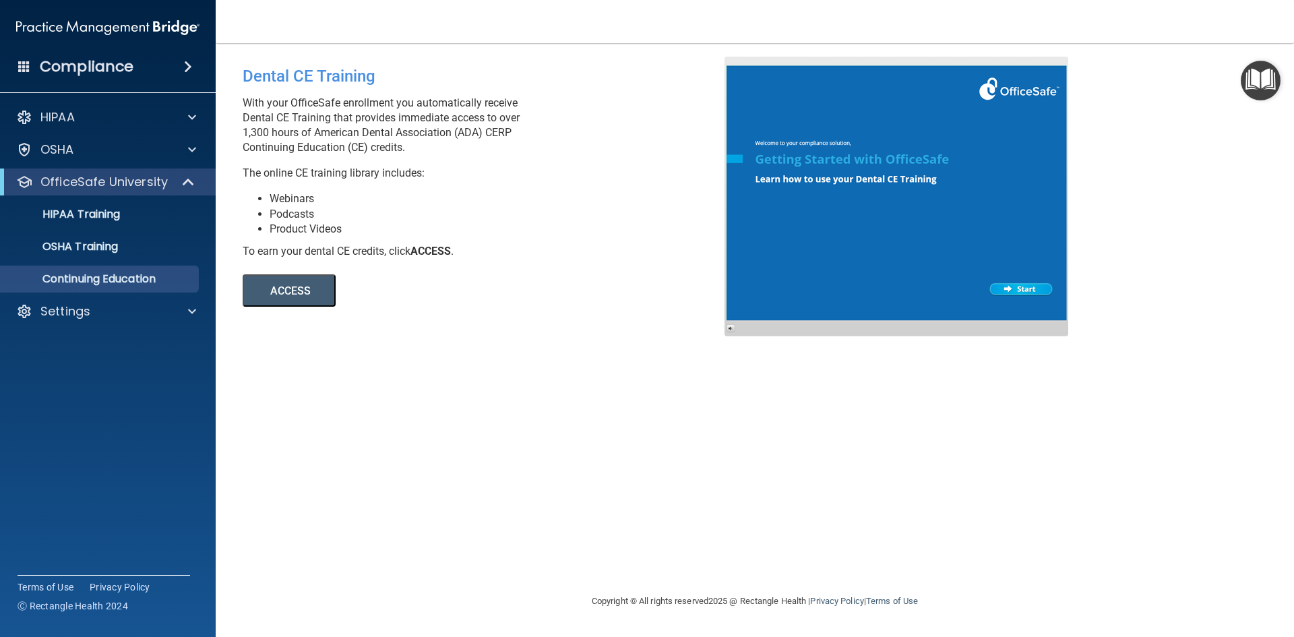
click at [119, 136] on div "HIPAA Documents and Policies Report an Incident Business Associates Emergency P…" at bounding box center [108, 216] width 216 height 237
click at [119, 141] on div "OSHA" at bounding box center [108, 149] width 216 height 27
click at [109, 240] on p "OSHA Training" at bounding box center [63, 246] width 109 height 13
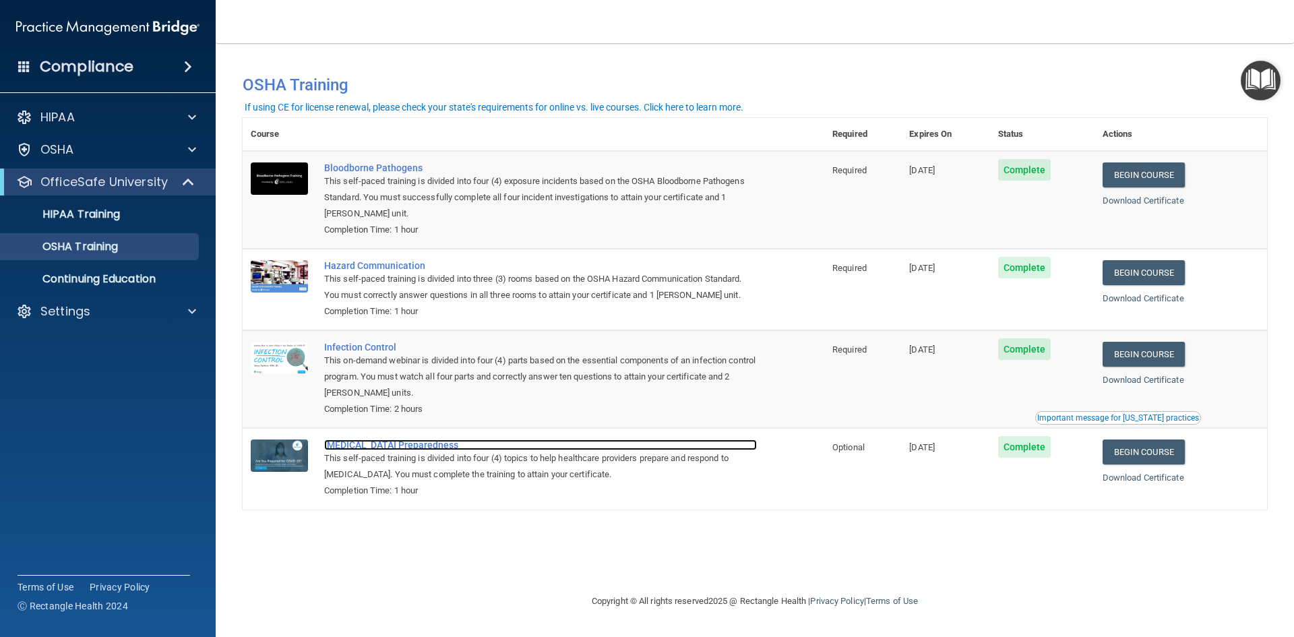
click at [420, 446] on div "COVID-19 Preparedness" at bounding box center [540, 445] width 433 height 11
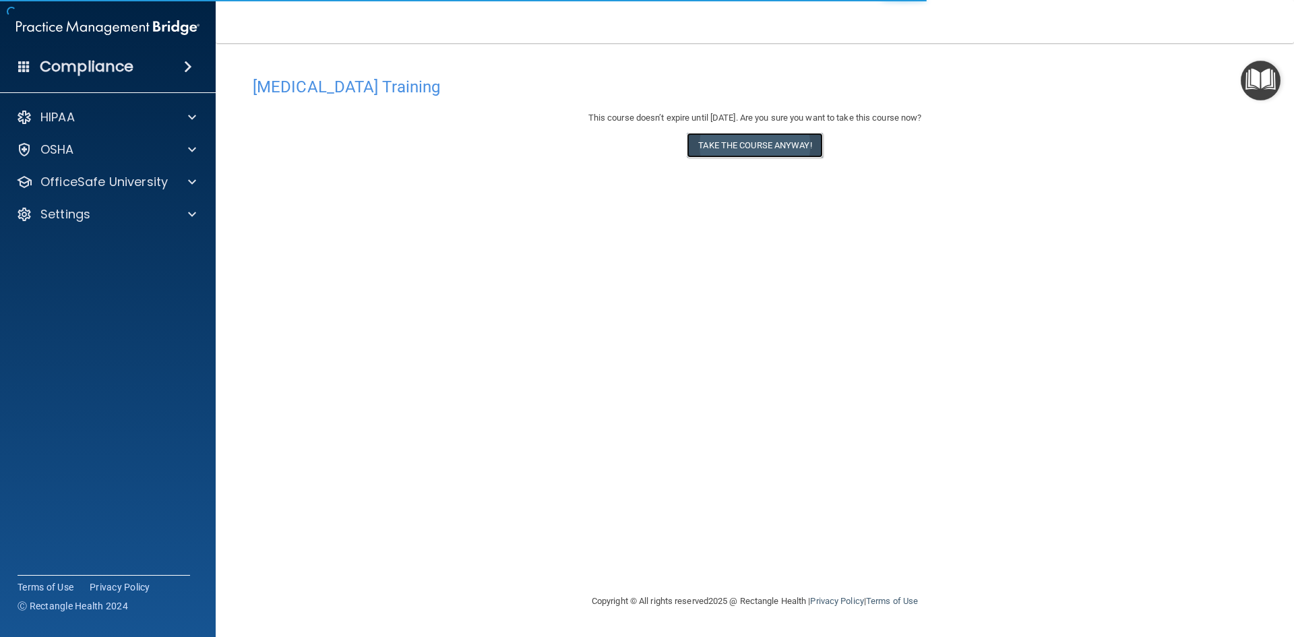
click at [755, 136] on button "Take the course anyway!" at bounding box center [755, 145] width 136 height 25
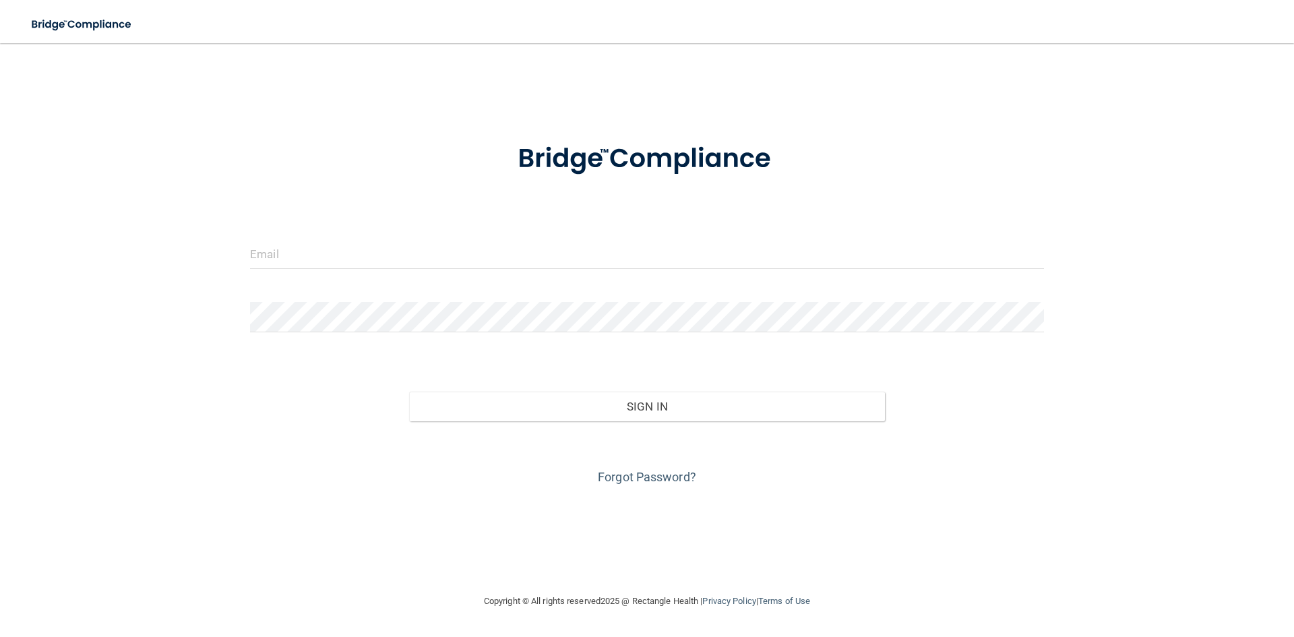
click at [417, 266] on input "email" at bounding box center [647, 254] width 794 height 30
type input "[EMAIL_ADDRESS][DOMAIN_NAME]"
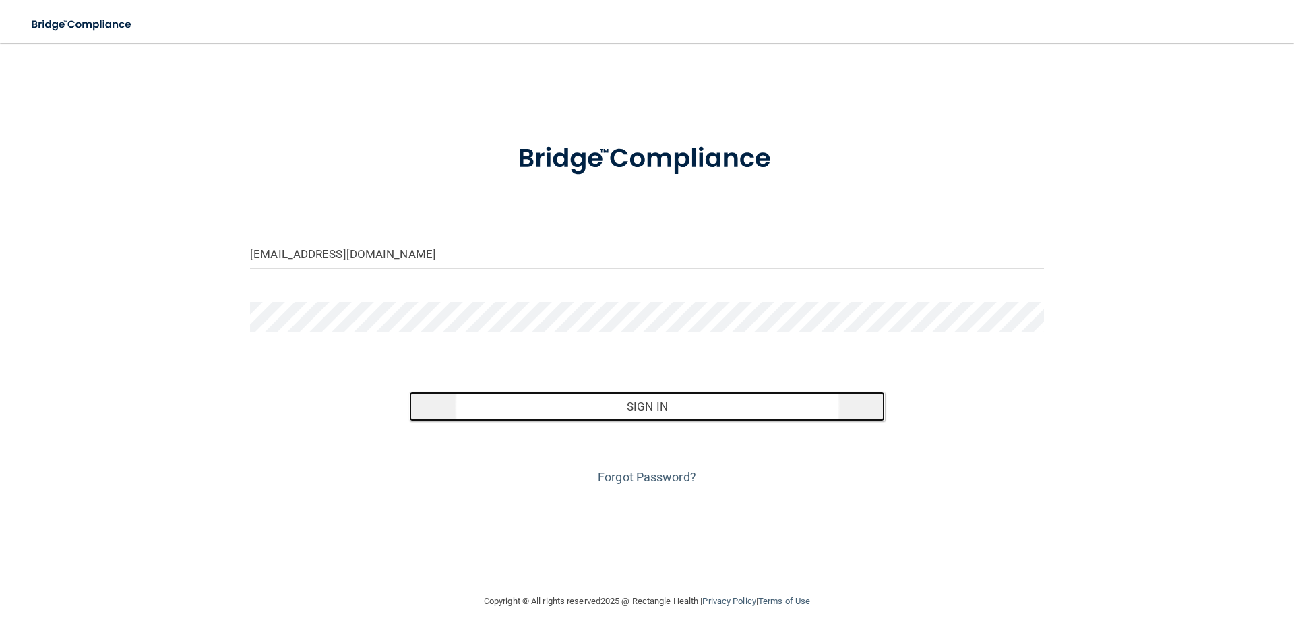
click at [574, 405] on button "Sign In" at bounding box center [647, 407] width 477 height 30
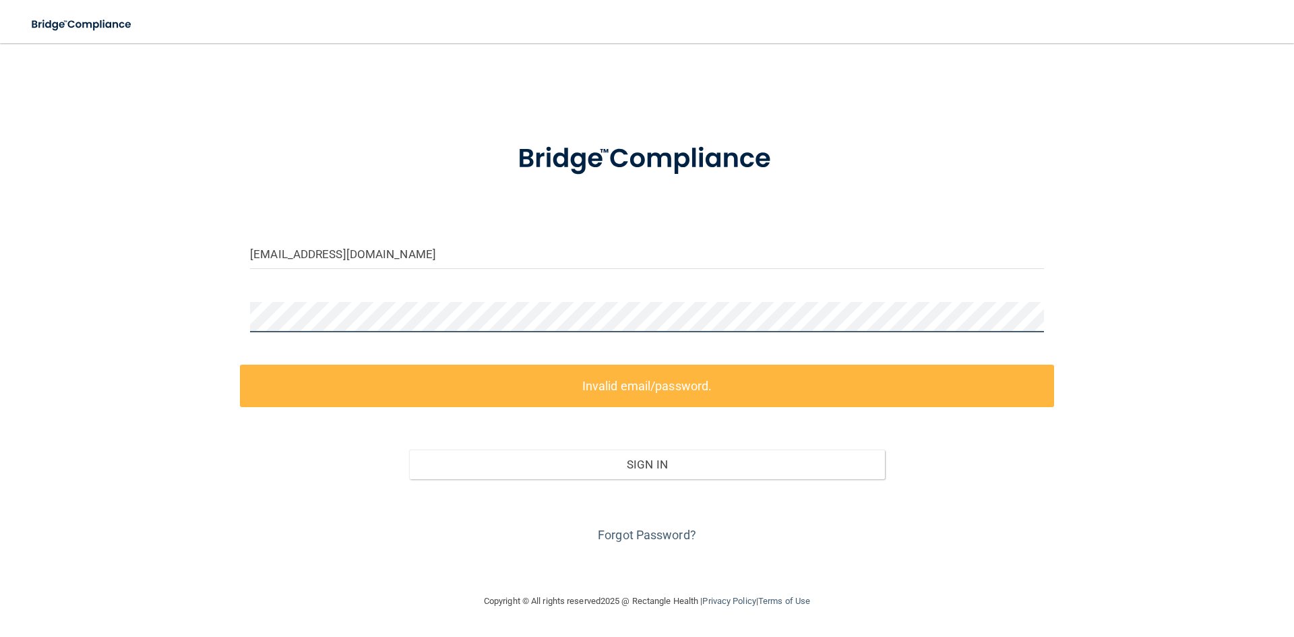
click at [191, 316] on div "ayannalarmond16@gmail.com Invalid email/password. You don't have permission to …" at bounding box center [647, 318] width 1240 height 523
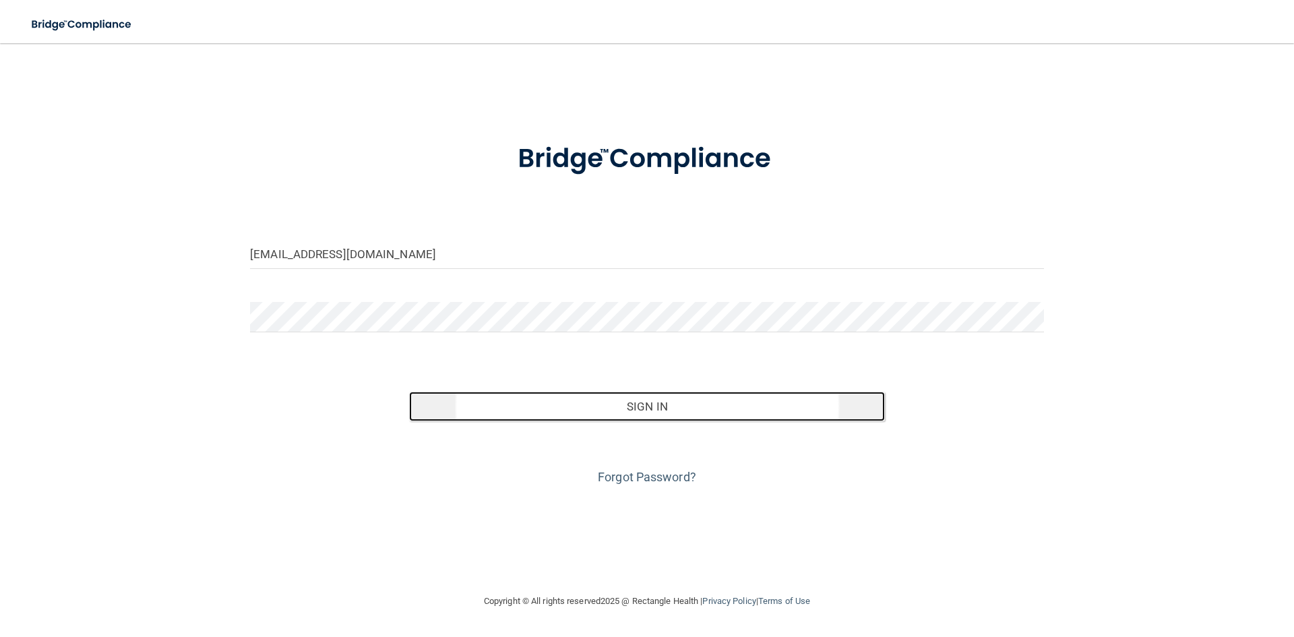
click at [715, 411] on button "Sign In" at bounding box center [647, 407] width 477 height 30
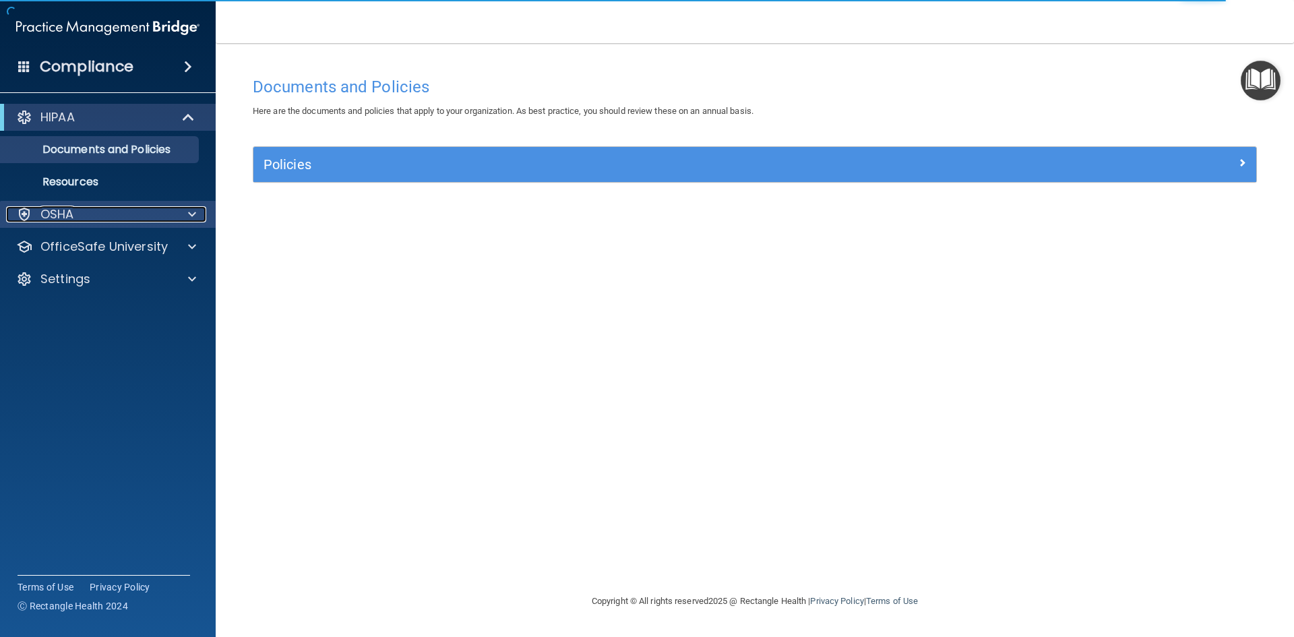
click at [173, 211] on div at bounding box center [190, 214] width 34 height 16
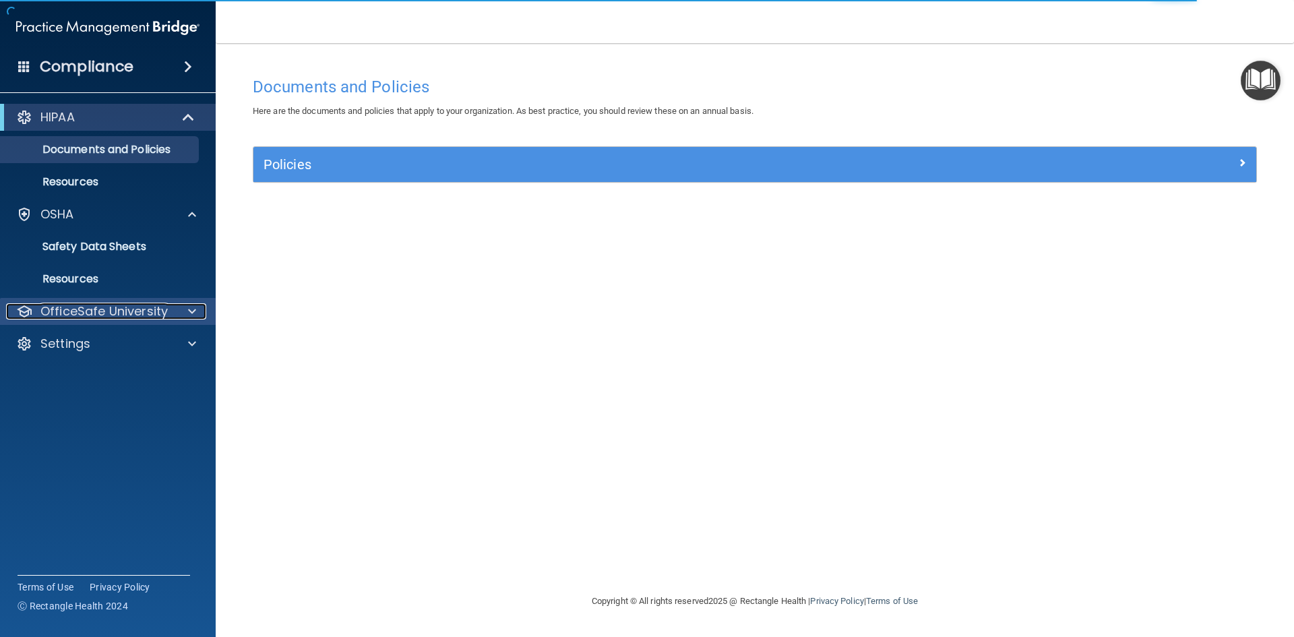
click at [149, 308] on p "OfficeSafe University" at bounding box center [103, 311] width 127 height 16
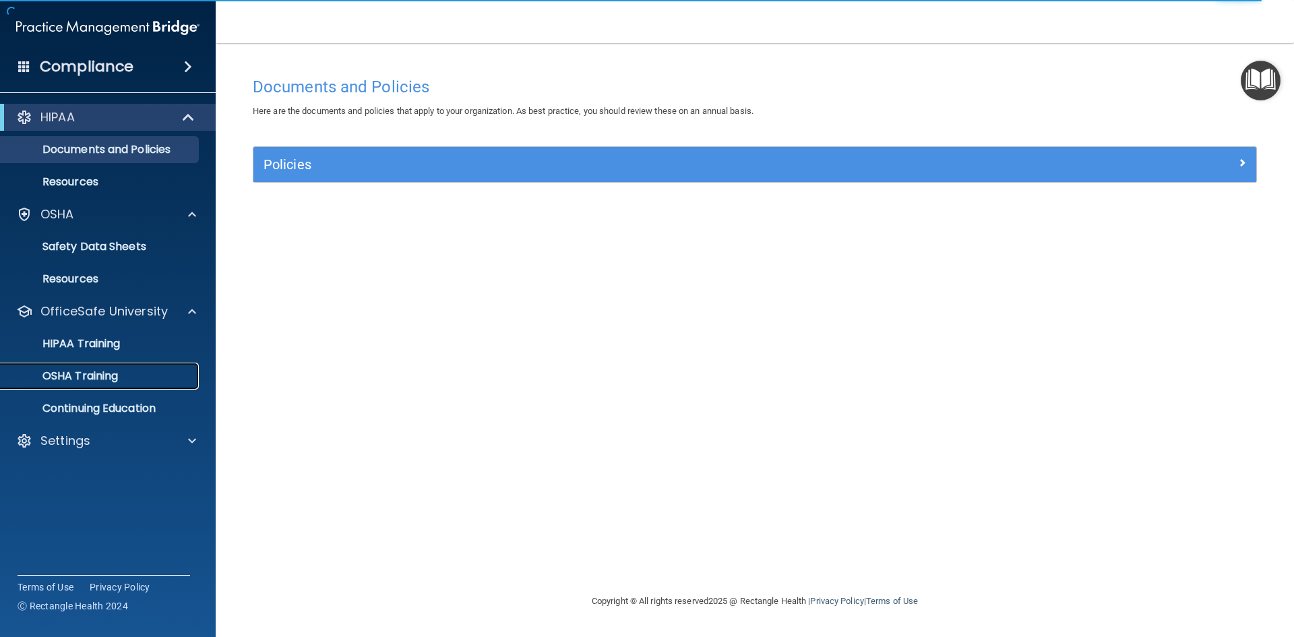
click at [82, 388] on link "OSHA Training" at bounding box center [93, 376] width 212 height 27
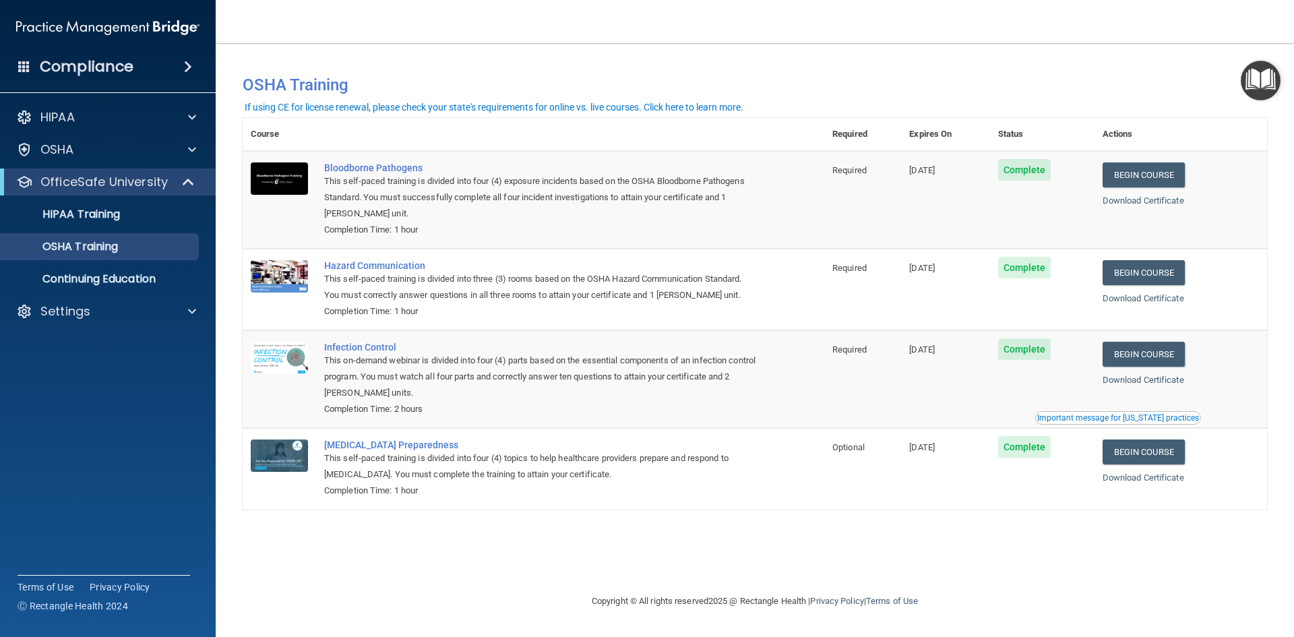
click at [1033, 171] on span "Complete" at bounding box center [1024, 170] width 53 height 22
click at [1149, 164] on link "Begin Course" at bounding box center [1144, 174] width 82 height 25
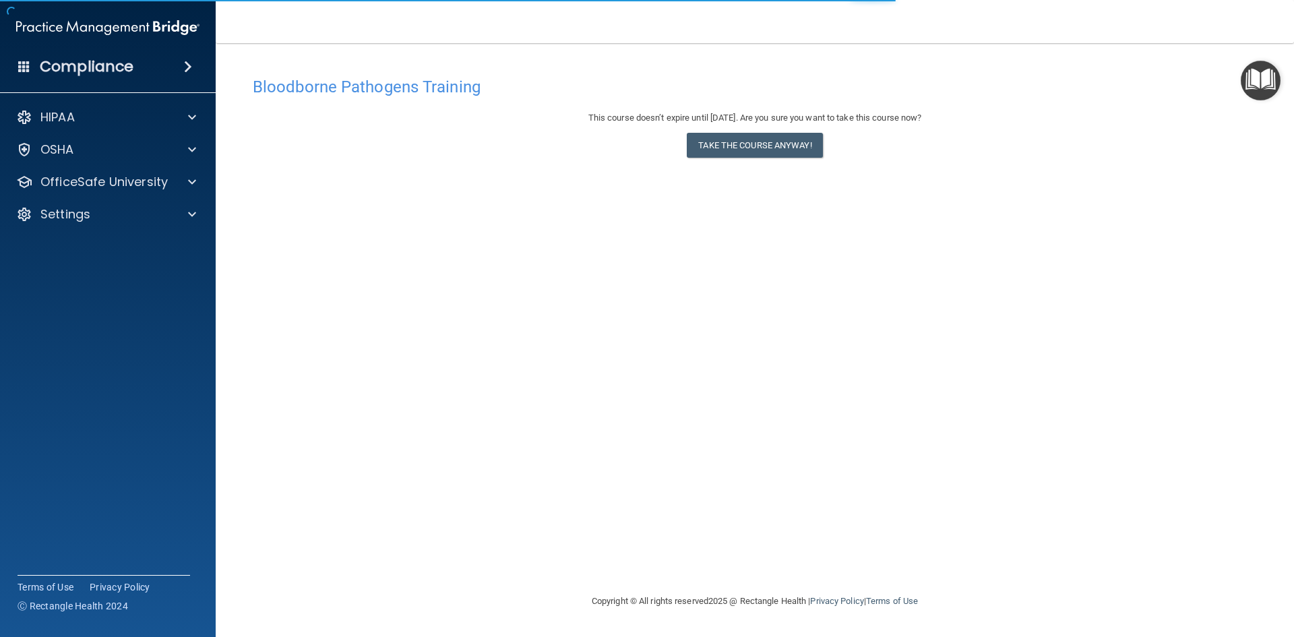
click at [618, 117] on div "This course doesn’t expire until [DATE]. Are you sure you want to take this cou…" at bounding box center [755, 118] width 1004 height 16
click at [800, 155] on button "Take the course anyway!" at bounding box center [755, 145] width 136 height 25
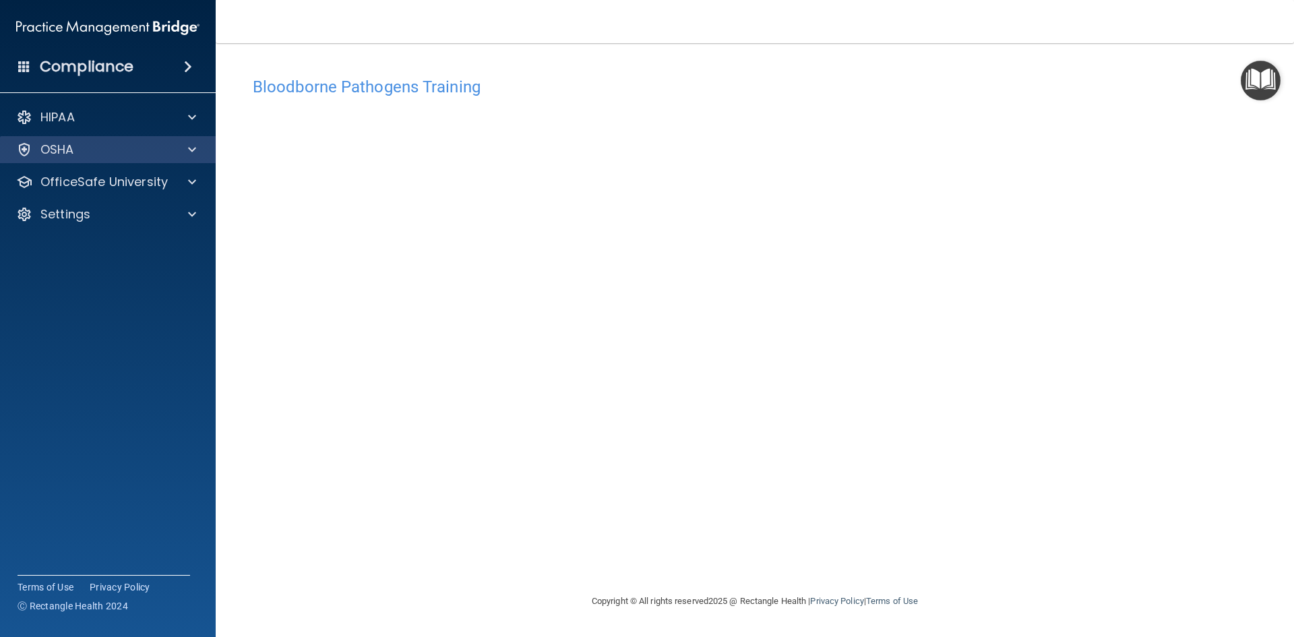
click at [139, 136] on div "OSHA" at bounding box center [108, 149] width 216 height 27
click at [189, 158] on div "OSHA" at bounding box center [108, 149] width 216 height 27
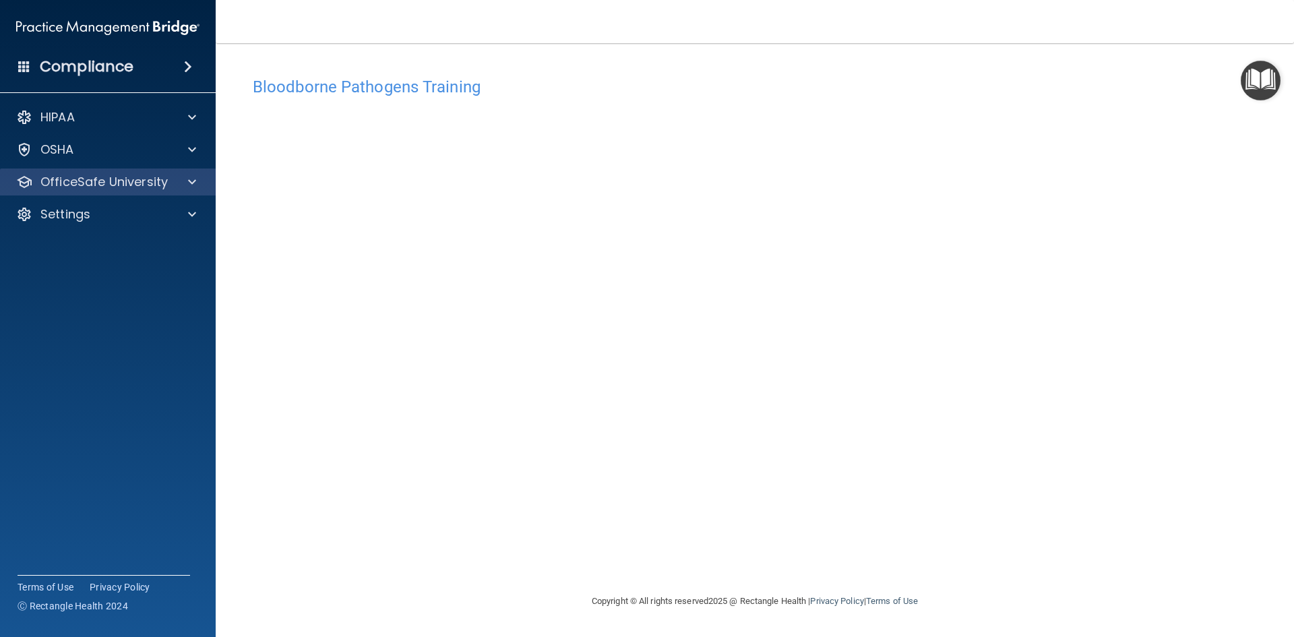
click at [177, 191] on div "OfficeSafe University" at bounding box center [108, 182] width 216 height 27
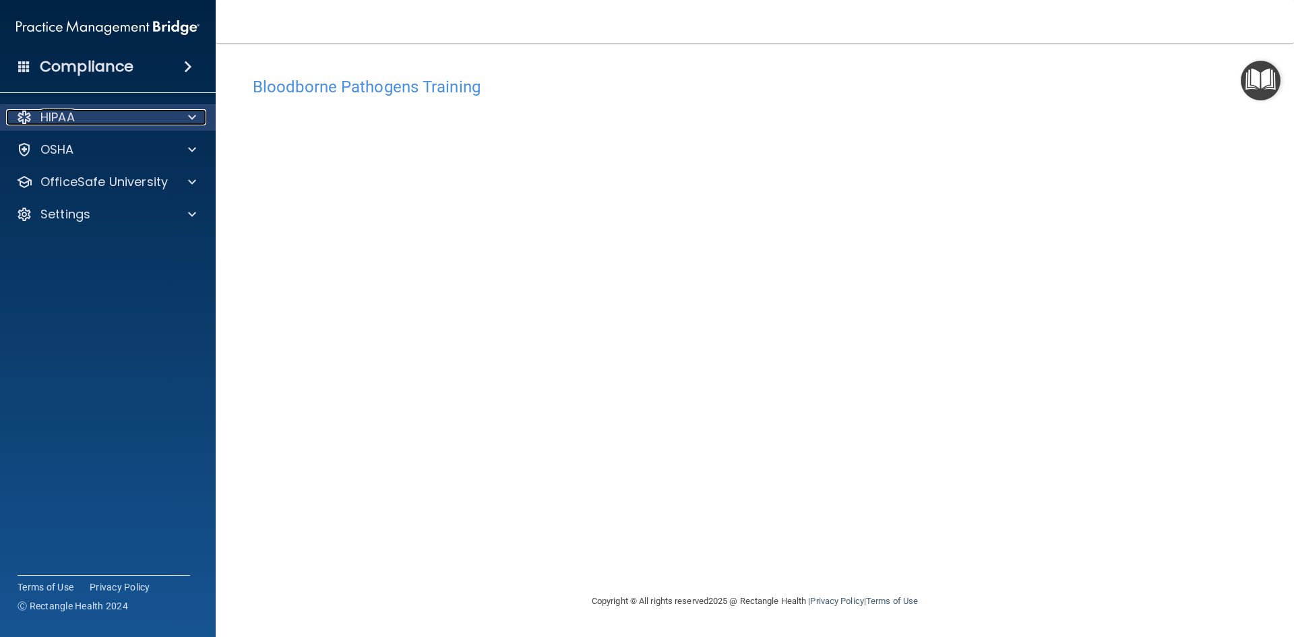
click at [175, 120] on div at bounding box center [190, 117] width 34 height 16
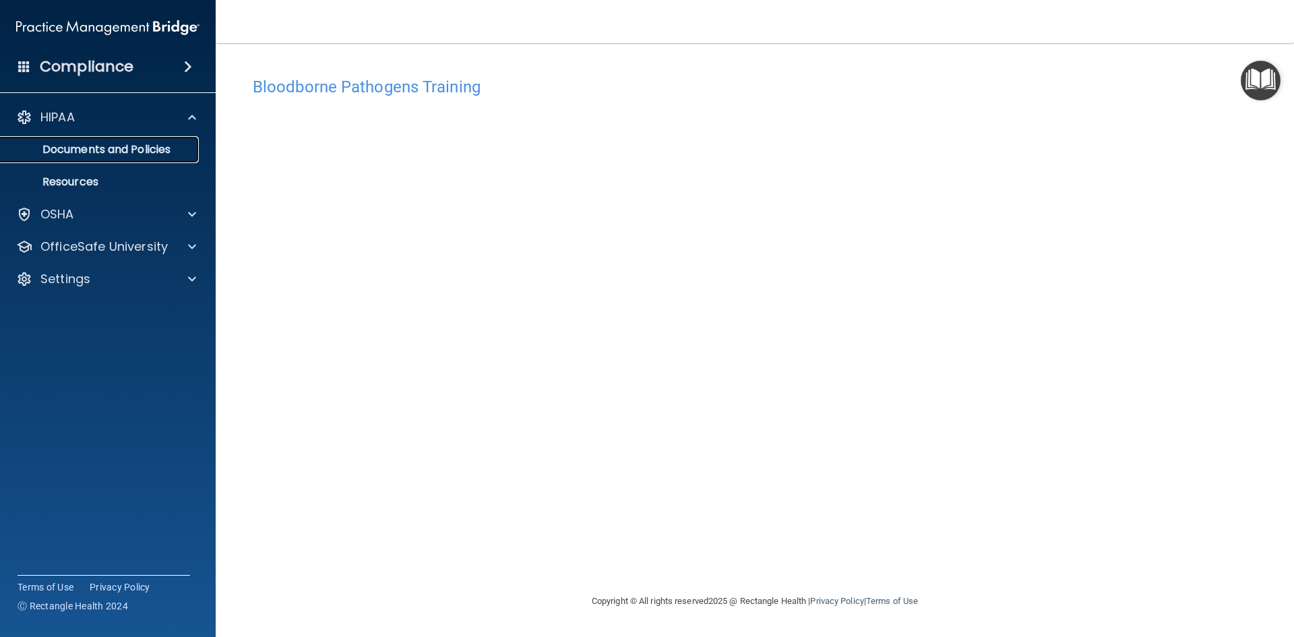
click at [165, 152] on p "Documents and Policies" at bounding box center [101, 149] width 184 height 13
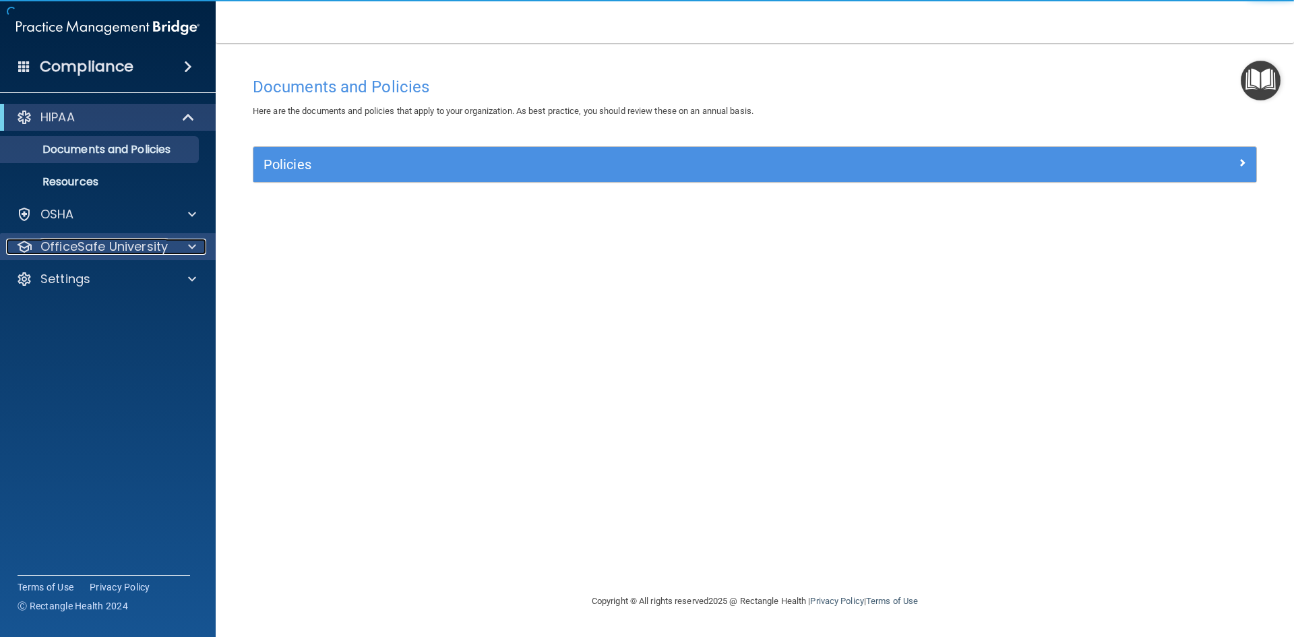
click at [172, 247] on div "OfficeSafe University" at bounding box center [89, 247] width 167 height 16
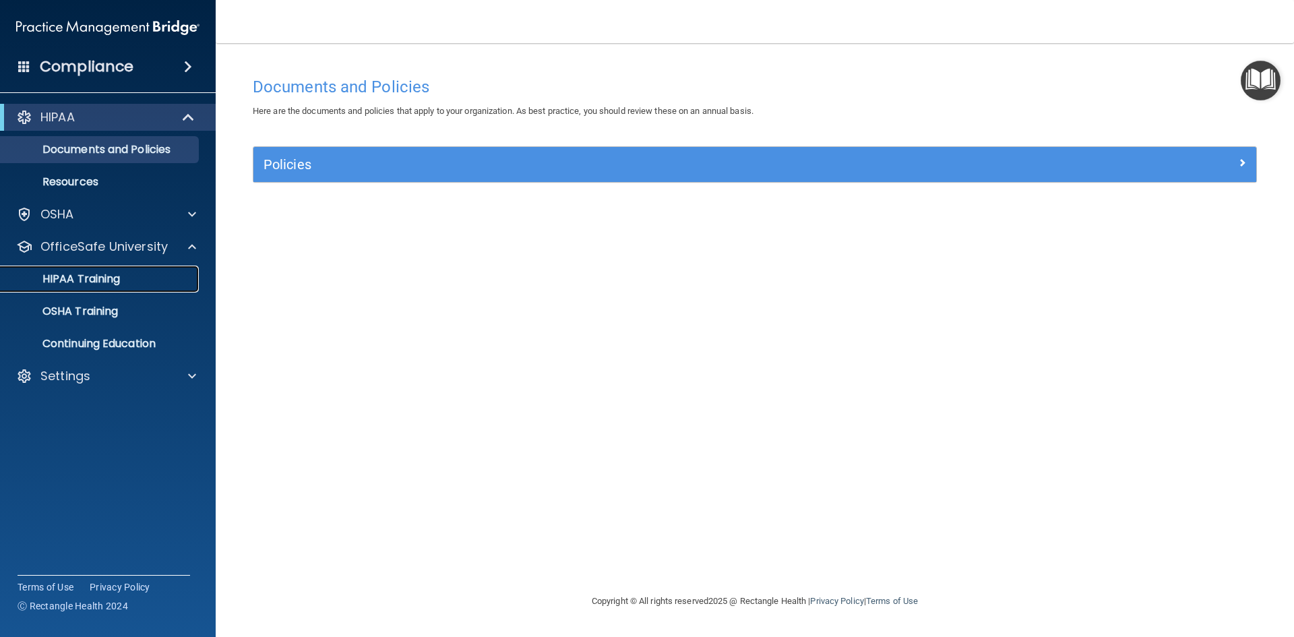
click at [128, 284] on div "HIPAA Training" at bounding box center [101, 278] width 184 height 13
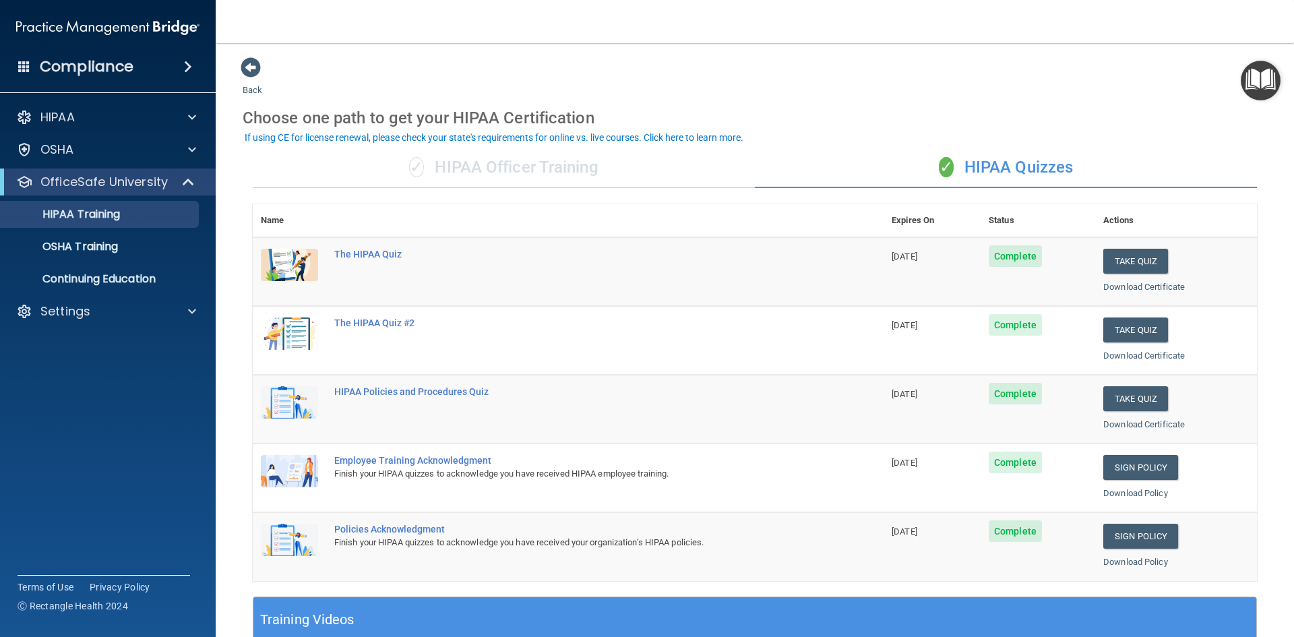
click at [591, 164] on div "✓ HIPAA Officer Training" at bounding box center [504, 168] width 502 height 40
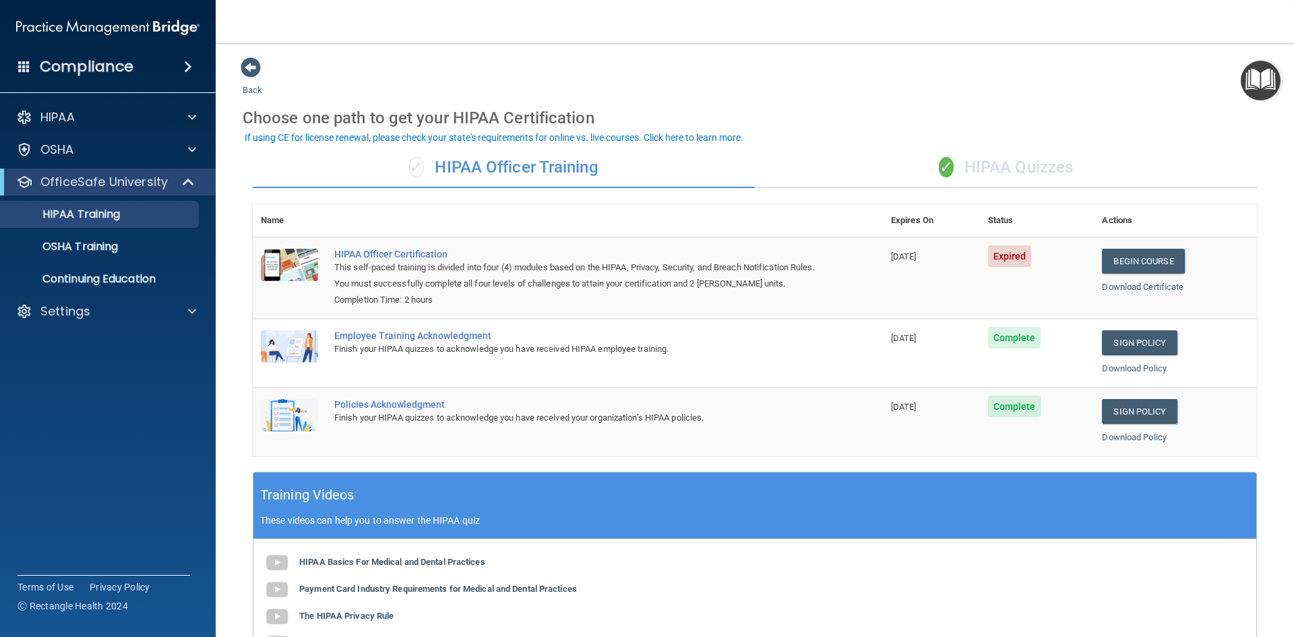
click at [1031, 164] on div "✓ HIPAA Quizzes" at bounding box center [1006, 168] width 502 height 40
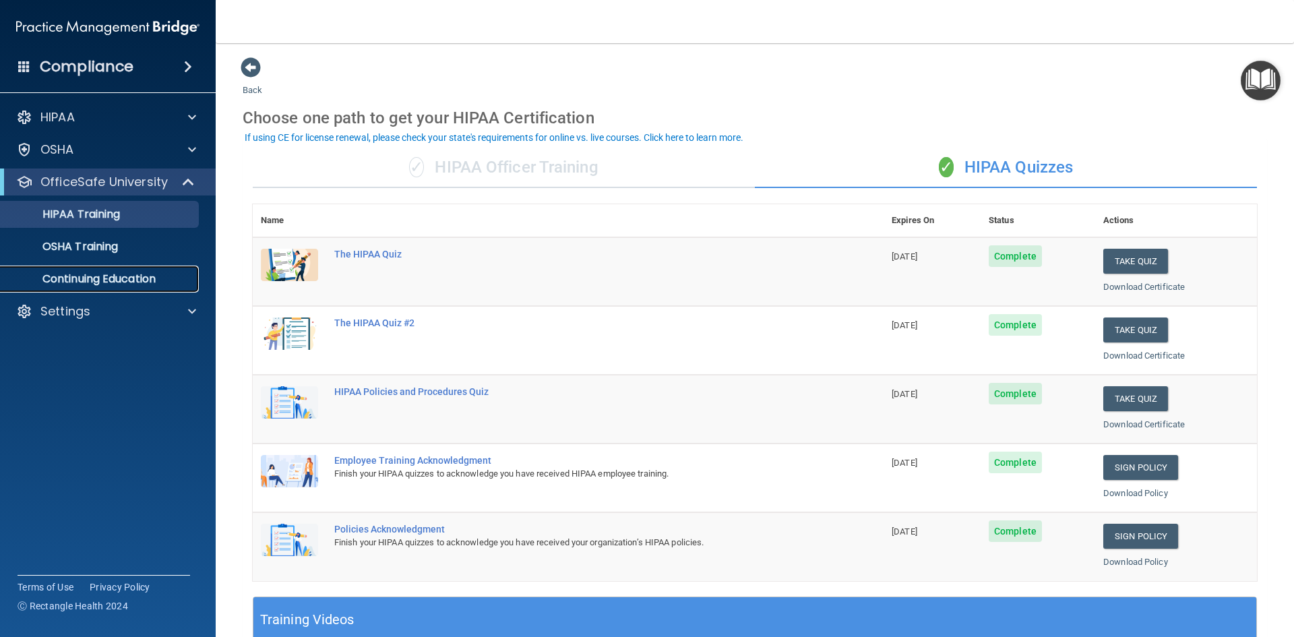
click at [156, 274] on p "Continuing Education" at bounding box center [101, 278] width 184 height 13
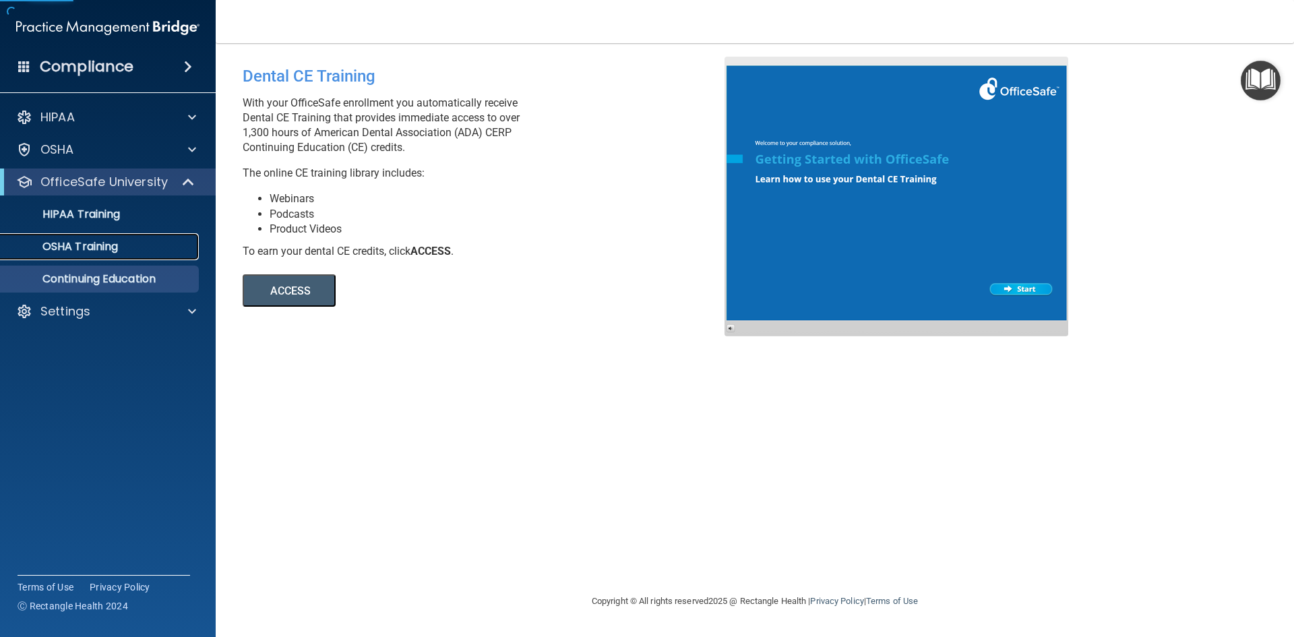
click at [150, 245] on div "OSHA Training" at bounding box center [101, 246] width 184 height 13
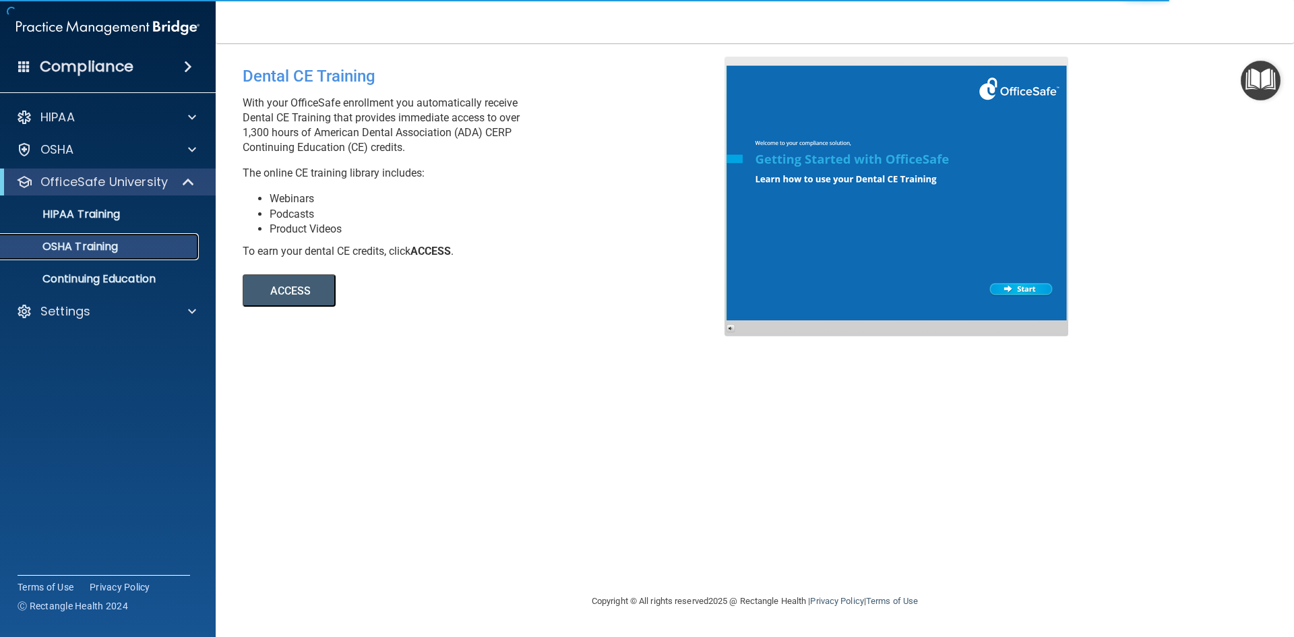
click at [150, 245] on div "OSHA Training" at bounding box center [101, 246] width 184 height 13
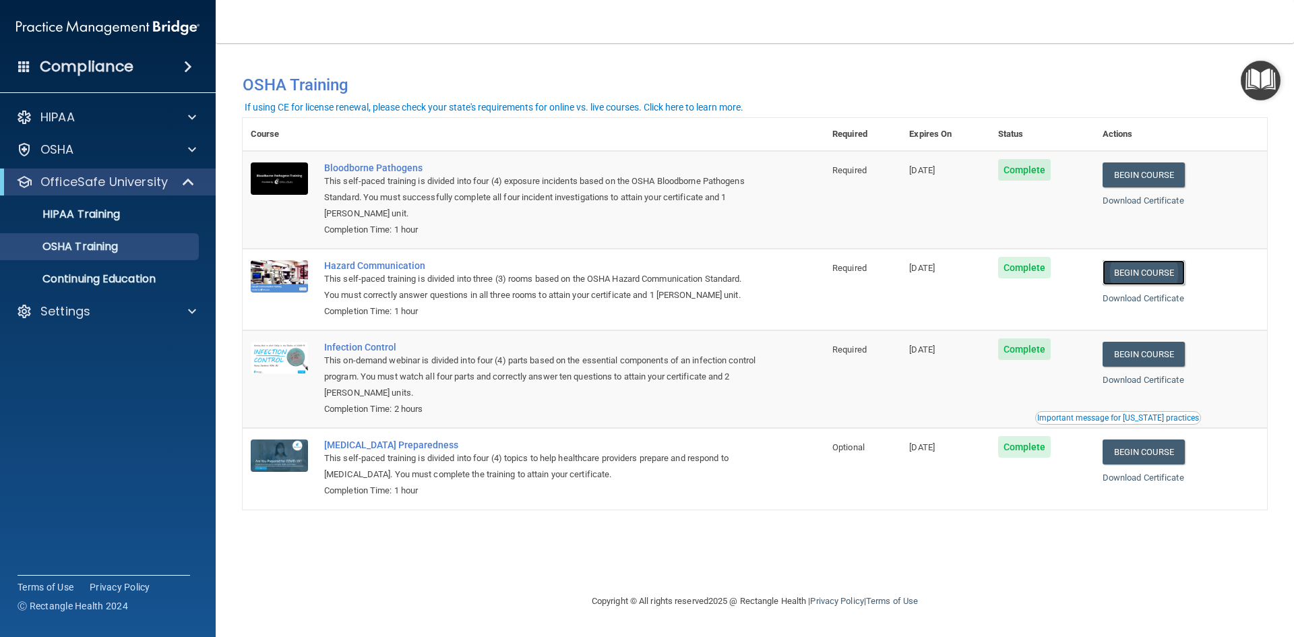
click at [1167, 280] on link "Begin Course" at bounding box center [1144, 272] width 82 height 25
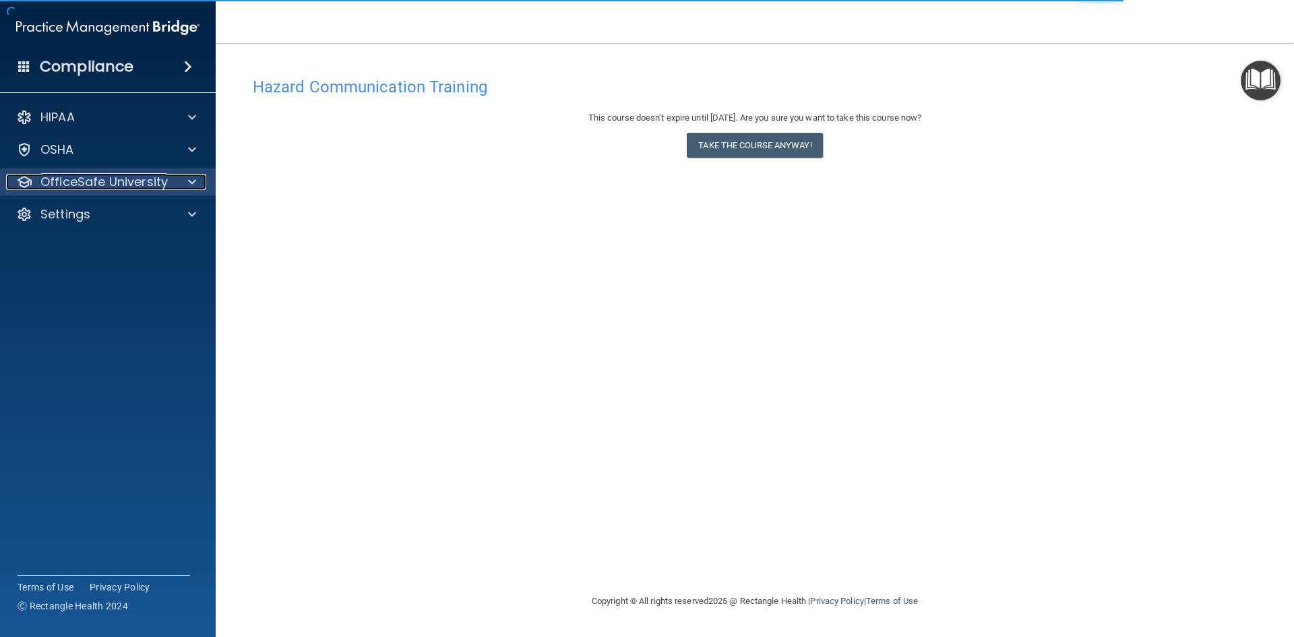
click at [127, 183] on p "OfficeSafe University" at bounding box center [103, 182] width 127 height 16
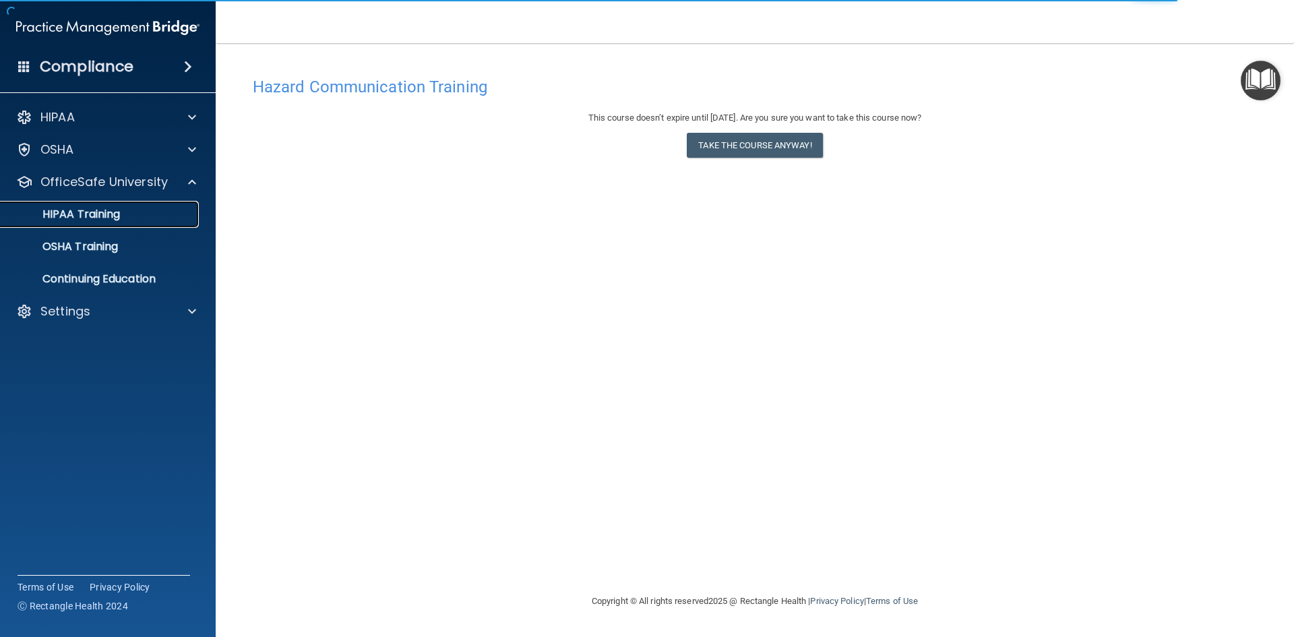
click at [96, 216] on p "HIPAA Training" at bounding box center [64, 214] width 111 height 13
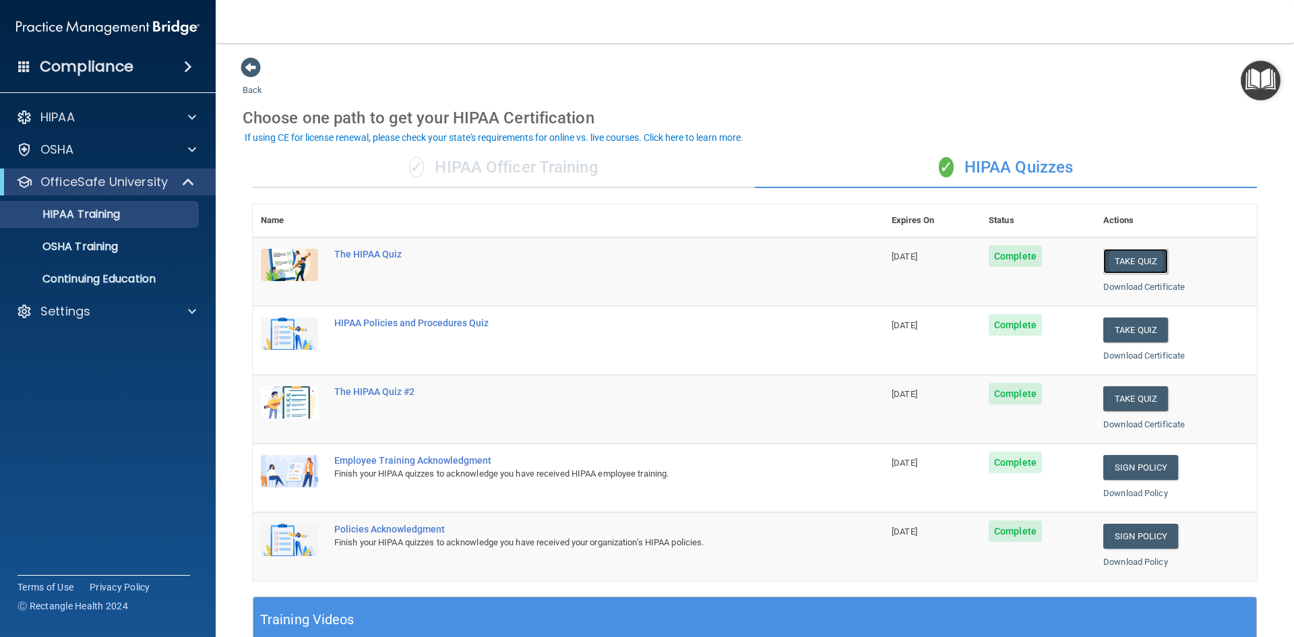
click at [1139, 266] on button "Take Quiz" at bounding box center [1136, 261] width 65 height 25
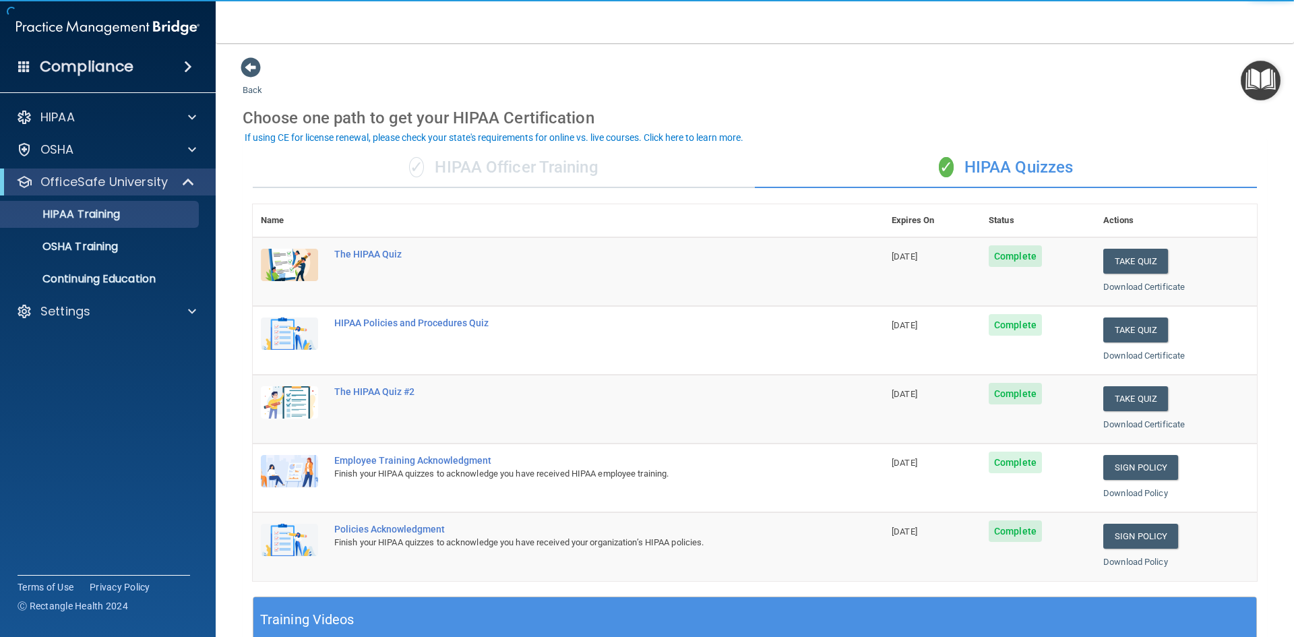
click at [470, 167] on div "✓ HIPAA Officer Training" at bounding box center [504, 168] width 502 height 40
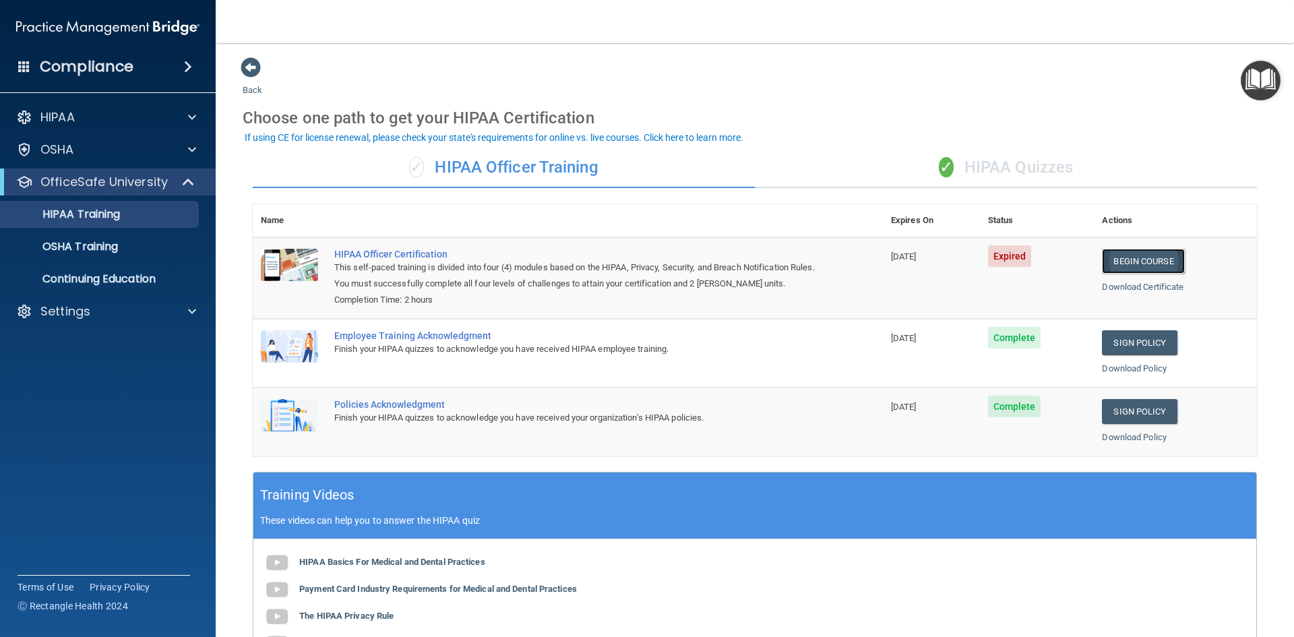
click at [1157, 256] on link "Begin Course" at bounding box center [1143, 261] width 82 height 25
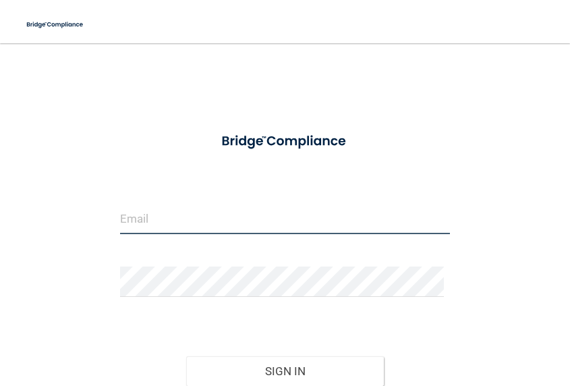
click at [193, 214] on input "email" at bounding box center [285, 219] width 330 height 30
type input "[EMAIL_ADDRESS][DOMAIN_NAME]"
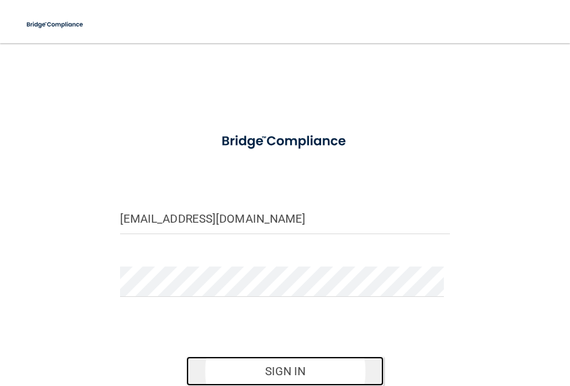
click at [262, 360] on button "Sign In" at bounding box center [285, 371] width 198 height 30
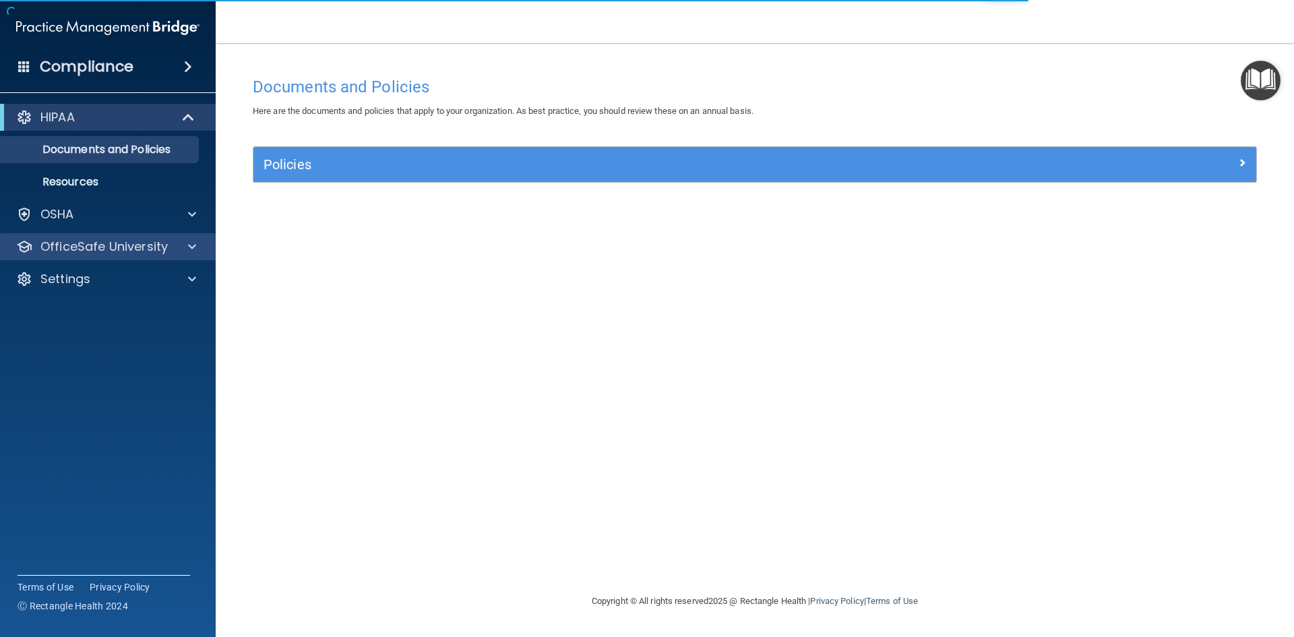
click at [129, 233] on div "OfficeSafe University" at bounding box center [108, 246] width 216 height 27
click at [182, 248] on div at bounding box center [190, 247] width 34 height 16
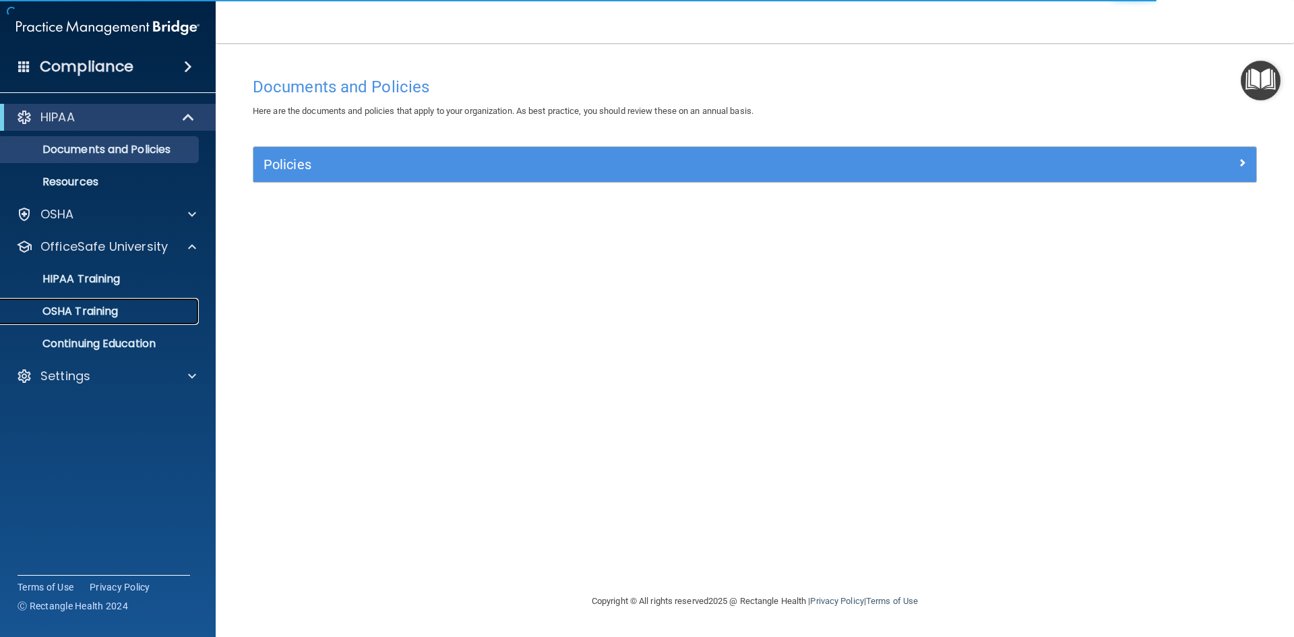
click at [114, 305] on p "OSHA Training" at bounding box center [63, 311] width 109 height 13
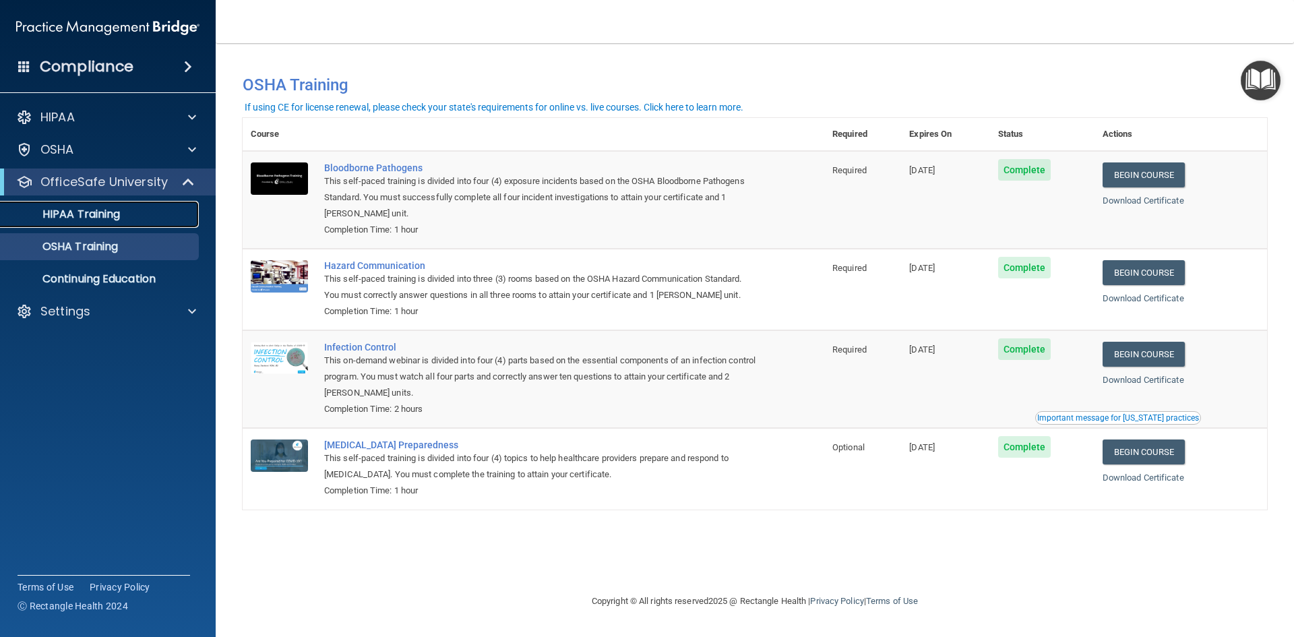
click at [105, 208] on p "HIPAA Training" at bounding box center [64, 214] width 111 height 13
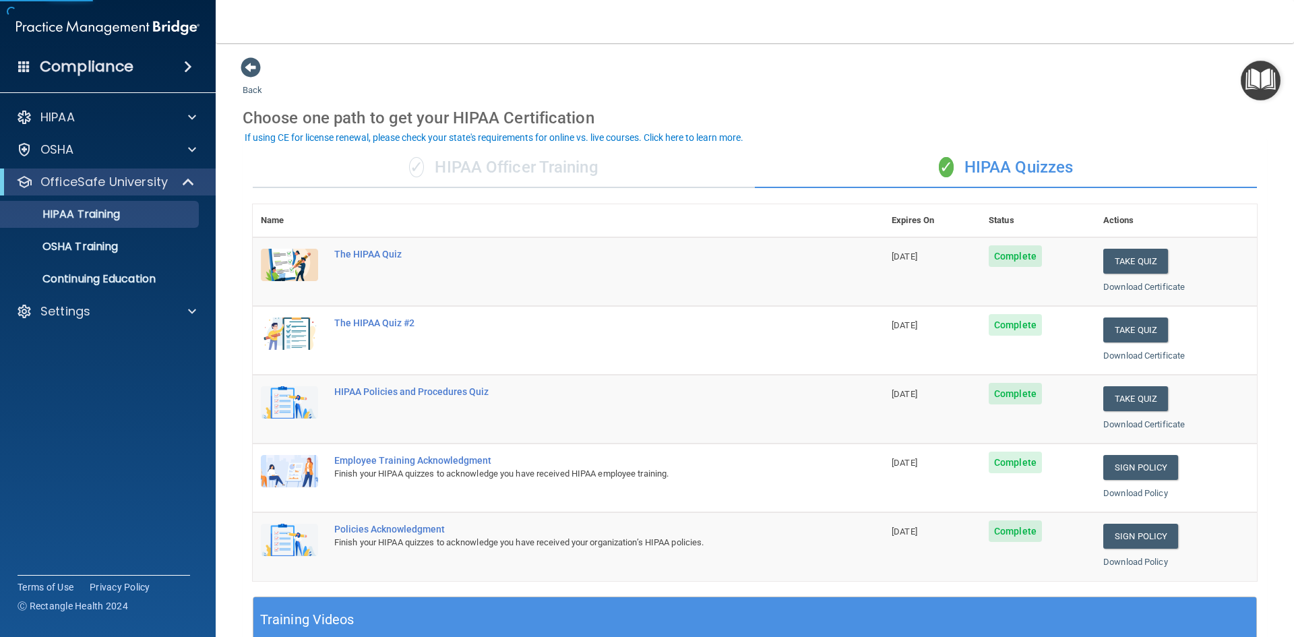
click at [530, 155] on div "✓ HIPAA Officer Training" at bounding box center [504, 168] width 502 height 40
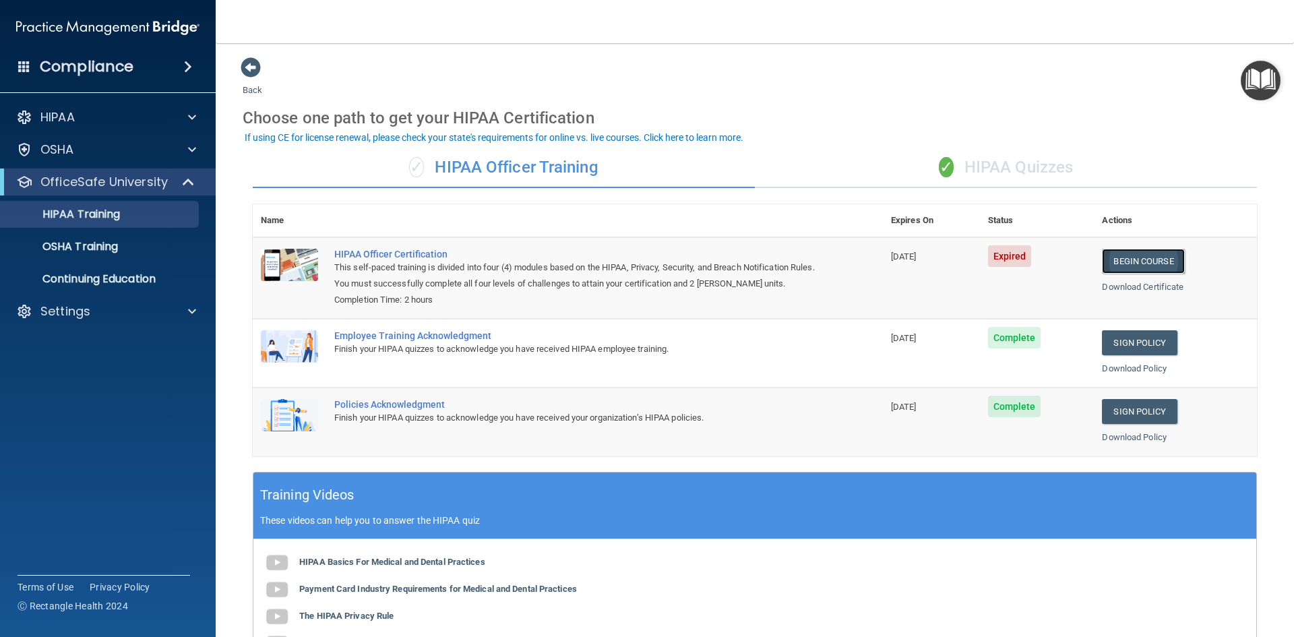
click at [569, 266] on link "Begin Course" at bounding box center [1143, 261] width 82 height 25
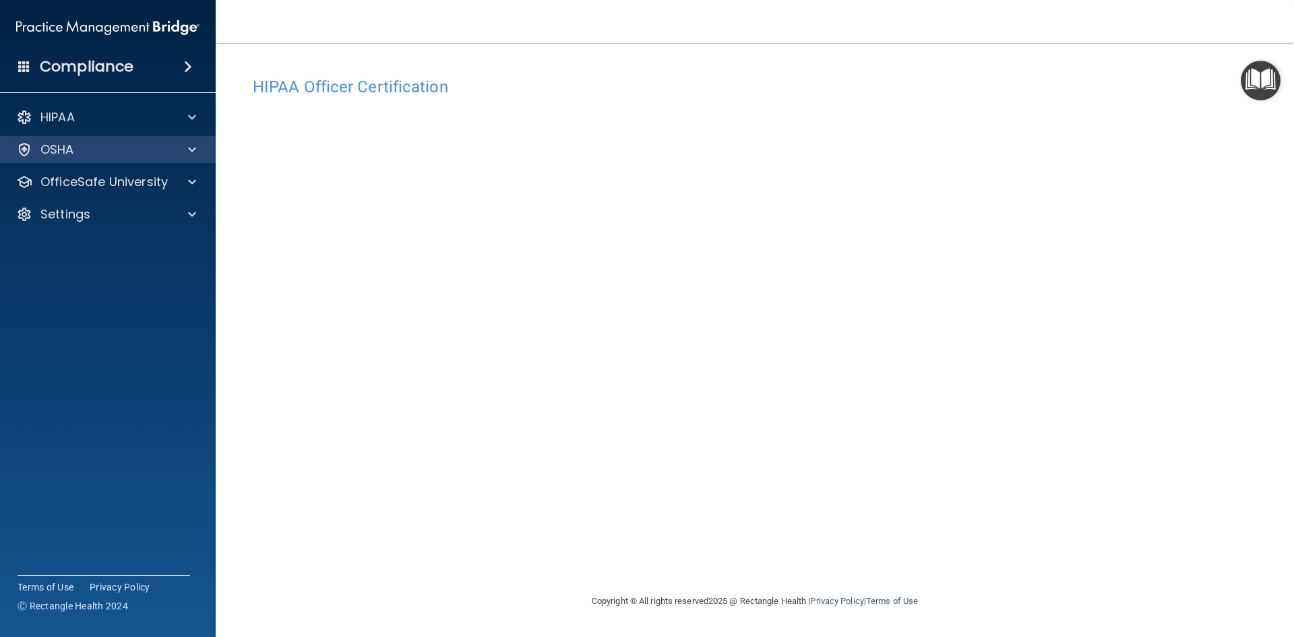
click at [107, 160] on div "OSHA" at bounding box center [108, 149] width 216 height 27
click at [106, 64] on h4 "Compliance" at bounding box center [87, 66] width 94 height 19
